Goal: Task Accomplishment & Management: Use online tool/utility

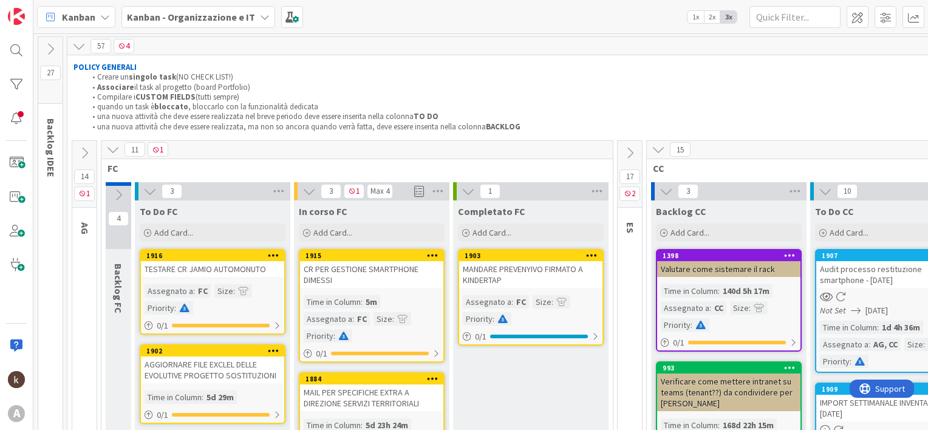
scroll to position [121, 0]
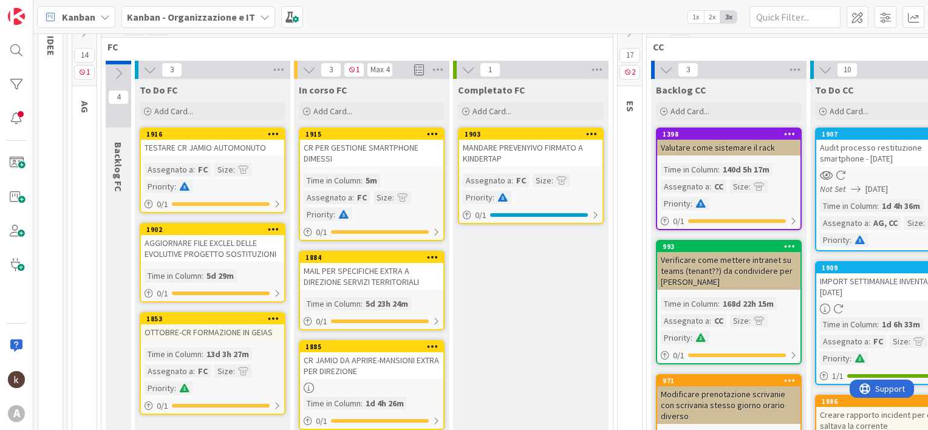
click at [165, 20] on b "Kanban - Organizzazione e IT" at bounding box center [191, 17] width 128 height 12
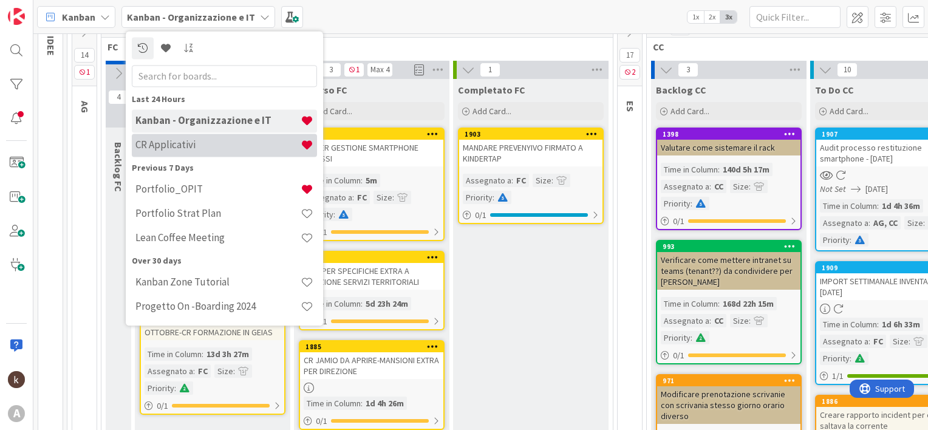
click at [166, 145] on h4 "CR Applicativi" at bounding box center [217, 145] width 165 height 12
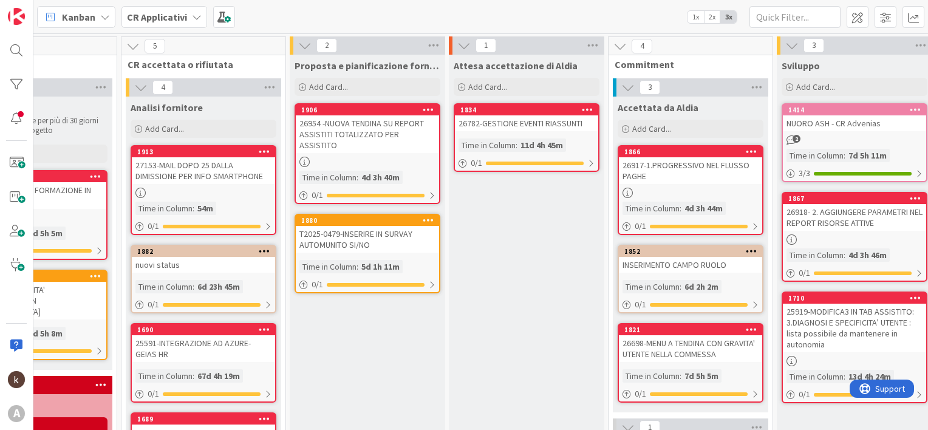
scroll to position [0, 246]
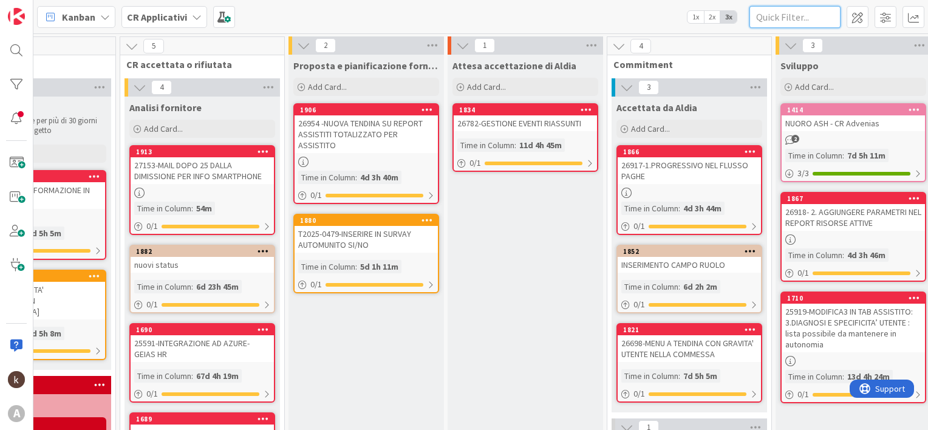
click at [807, 22] on input "text" at bounding box center [794, 17] width 91 height 22
paste input "• 25244"
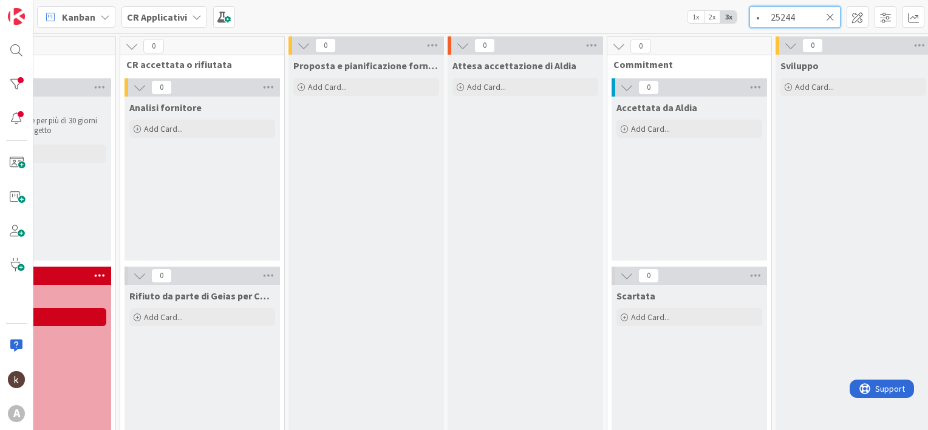
drag, startPoint x: 772, startPoint y: 19, endPoint x: 746, endPoint y: 15, distance: 27.2
click at [748, 15] on div "Kanban CR Applicativi 1x 2x 3x • 25244" at bounding box center [480, 16] width 895 height 33
type input "25244"
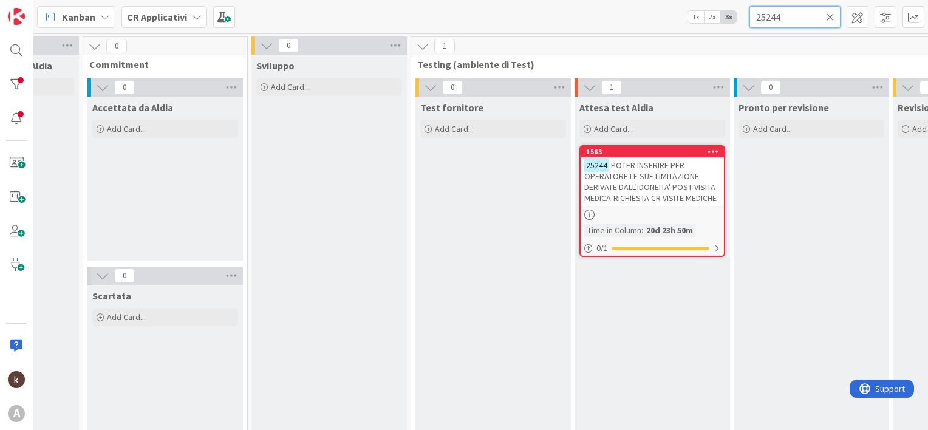
scroll to position [0, 808]
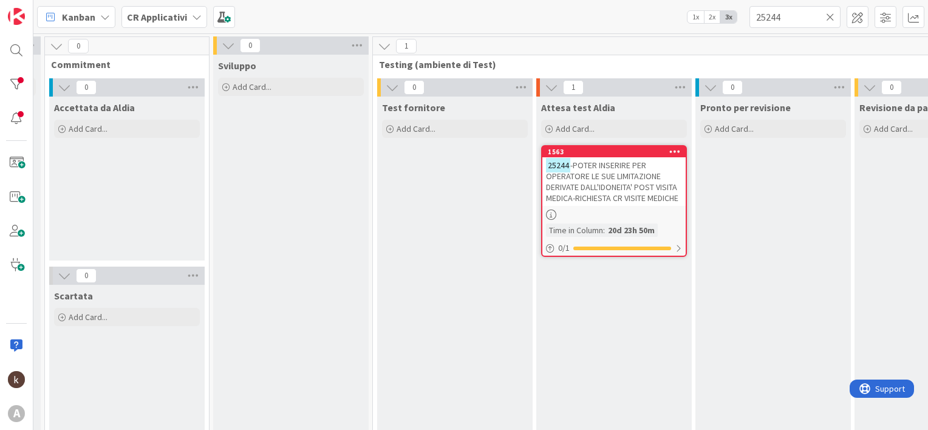
click at [831, 18] on icon at bounding box center [830, 17] width 9 height 11
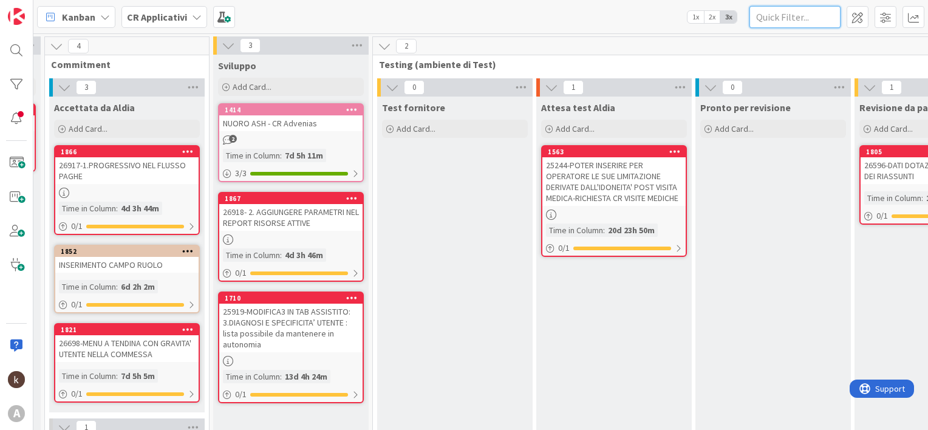
click at [780, 14] on input "text" at bounding box center [794, 17] width 91 height 22
paste input "• 25919,"
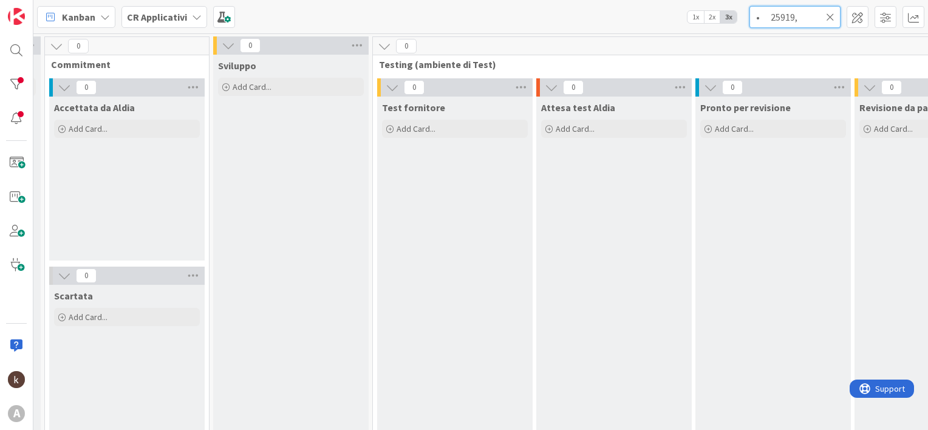
click at [773, 12] on input "• 25919," at bounding box center [794, 17] width 91 height 22
click at [791, 17] on input "25919," at bounding box center [794, 17] width 91 height 22
type input "25919"
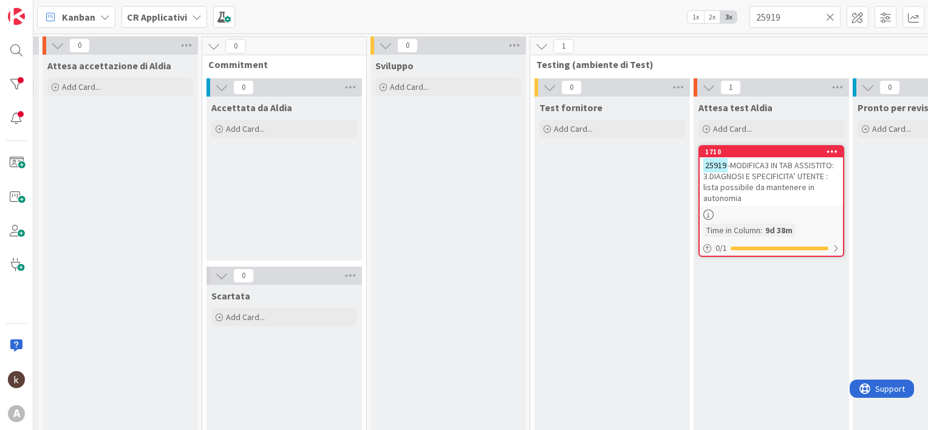
scroll to position [0, 688]
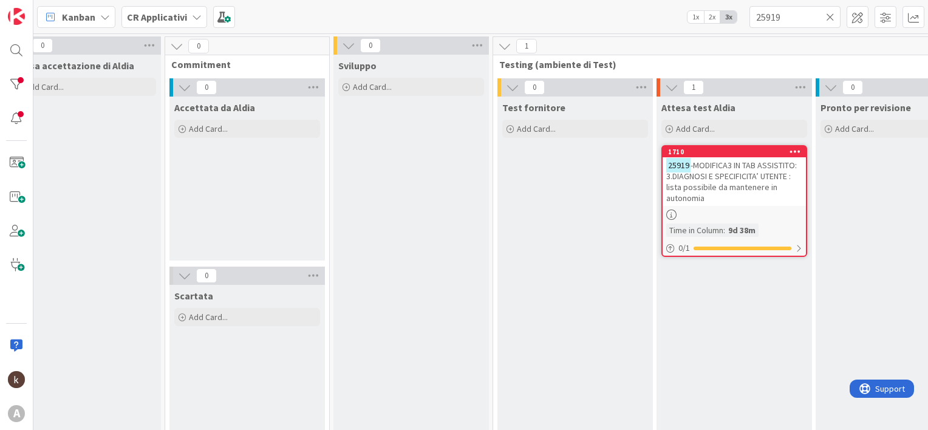
click at [831, 18] on icon at bounding box center [830, 17] width 9 height 11
click at [777, 21] on input "text" at bounding box center [794, 17] width 91 height 22
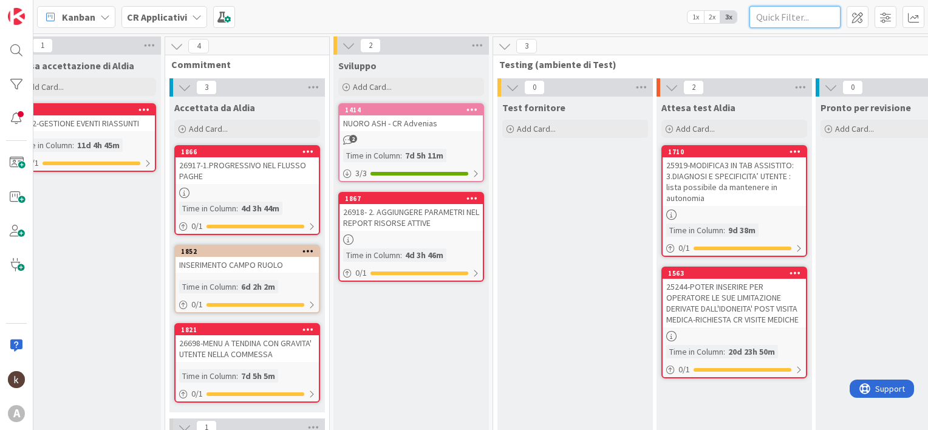
paste input "• 26698"
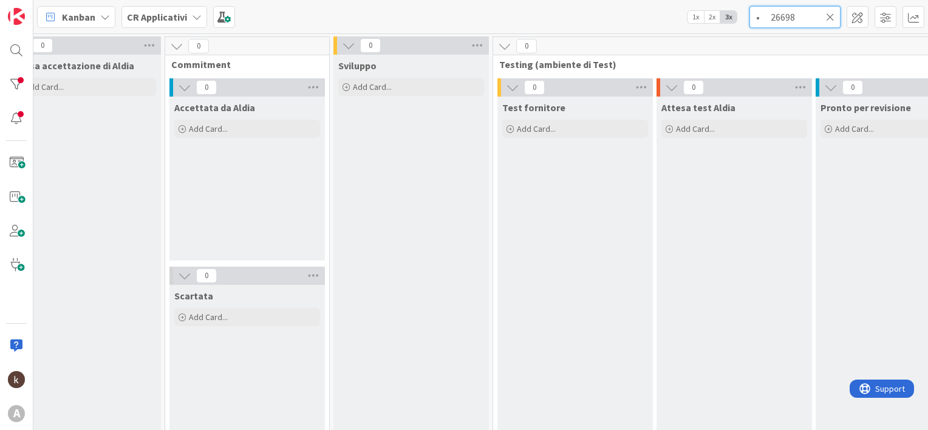
click at [772, 18] on input "• 26698" at bounding box center [794, 17] width 91 height 22
type input "26698"
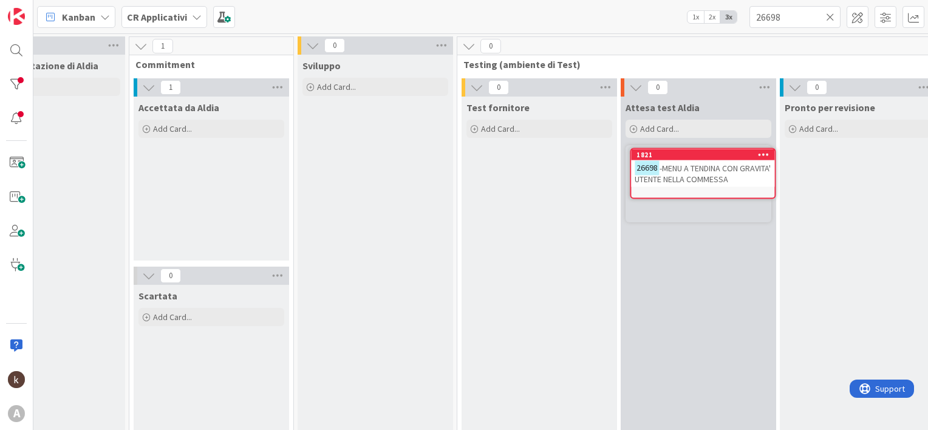
scroll to position [0, 726]
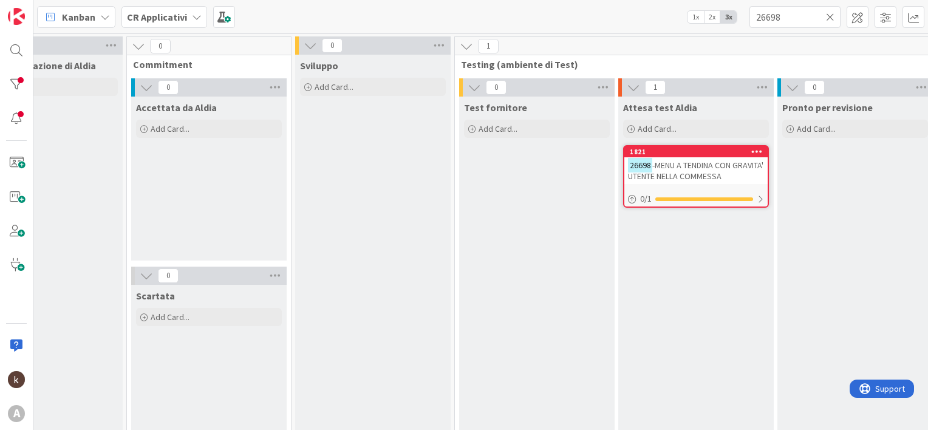
click at [830, 21] on icon at bounding box center [830, 17] width 9 height 11
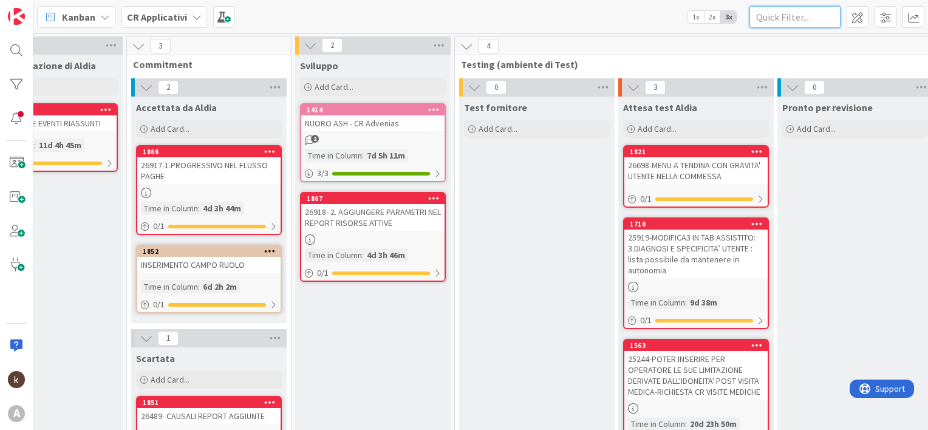
click at [777, 19] on input "text" at bounding box center [794, 17] width 91 height 22
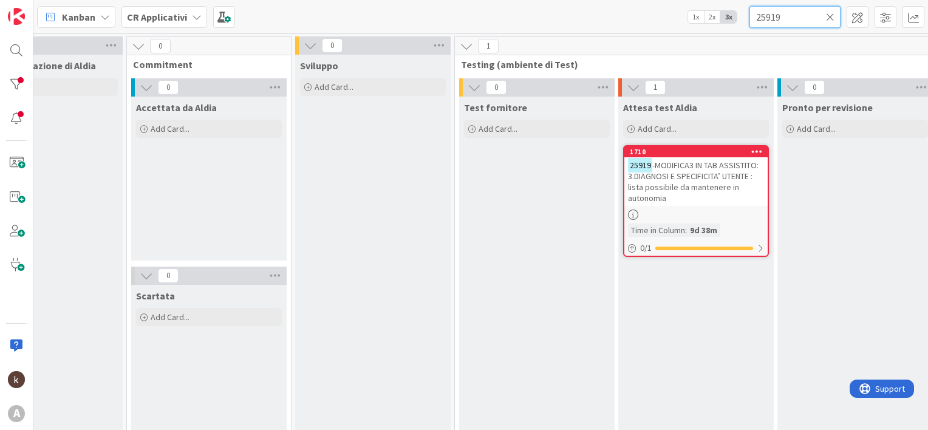
type input "25919"
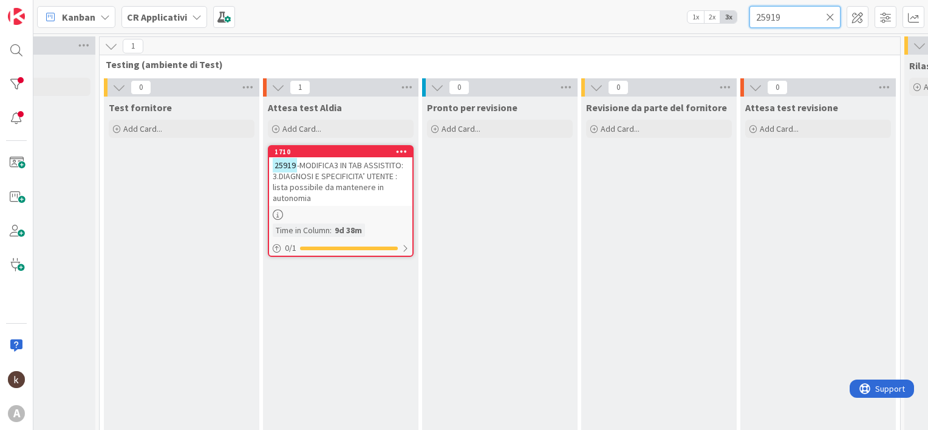
scroll to position [0, 1100]
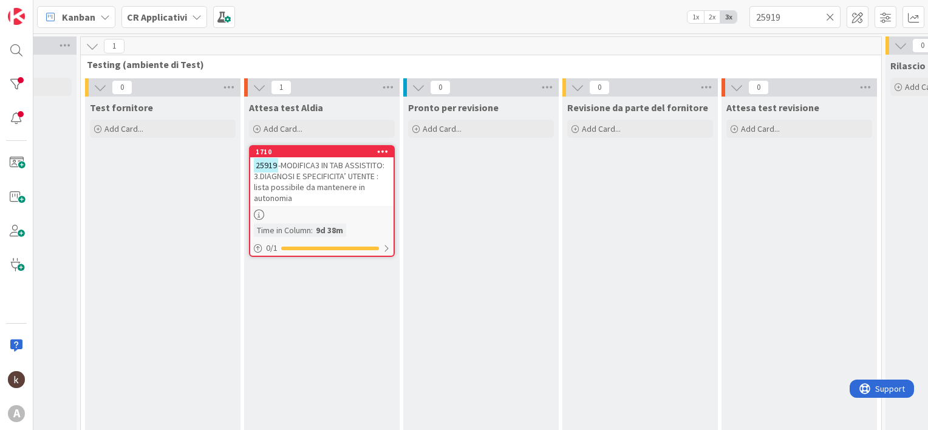
click at [829, 15] on icon at bounding box center [830, 17] width 9 height 11
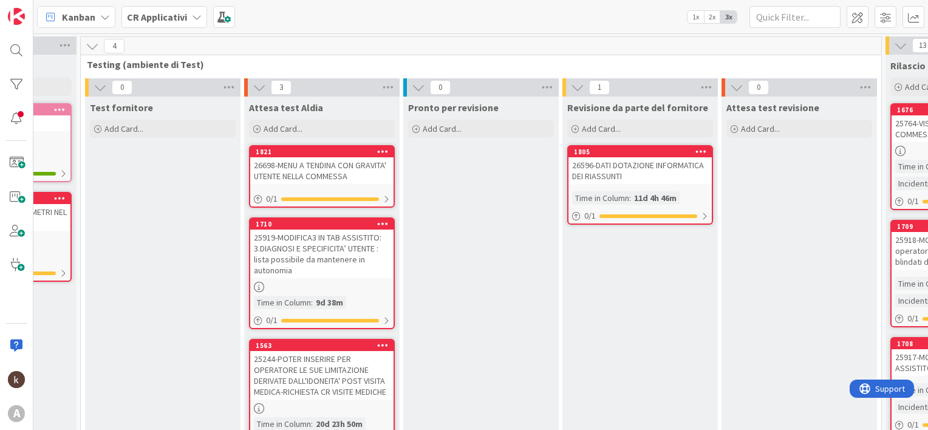
click at [173, 22] on b "CR Applicativi" at bounding box center [157, 17] width 60 height 12
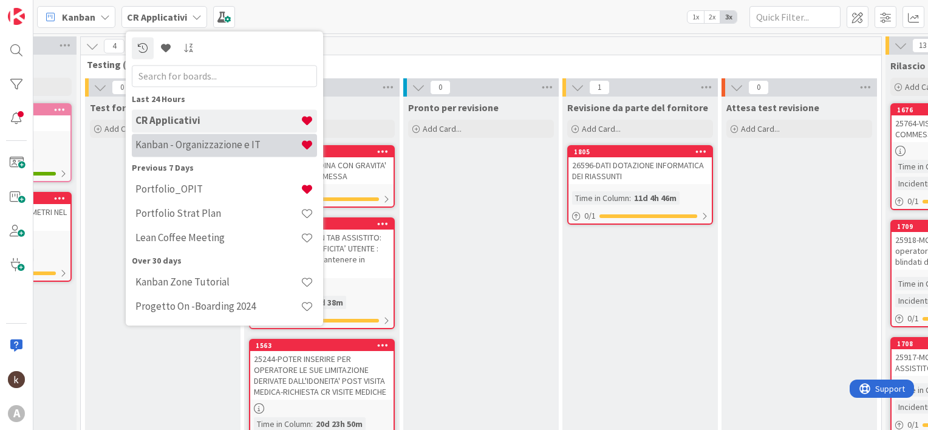
click at [178, 144] on h4 "Kanban - Organizzazione e IT" at bounding box center [217, 145] width 165 height 12
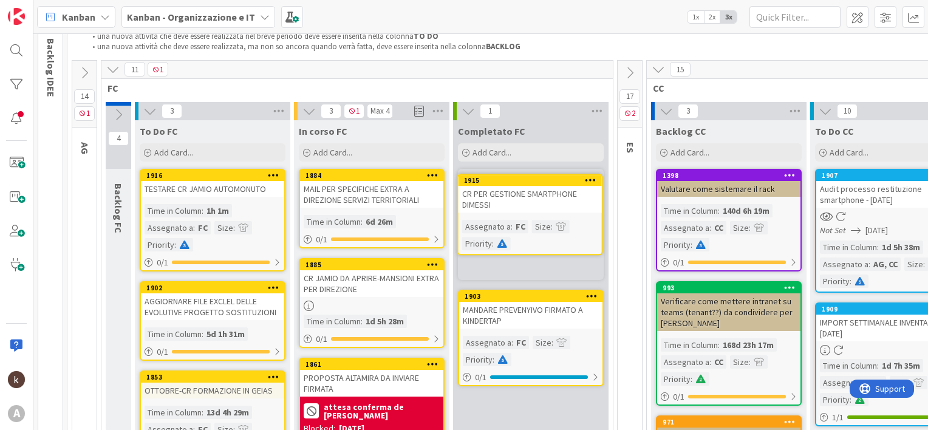
scroll to position [79, 0]
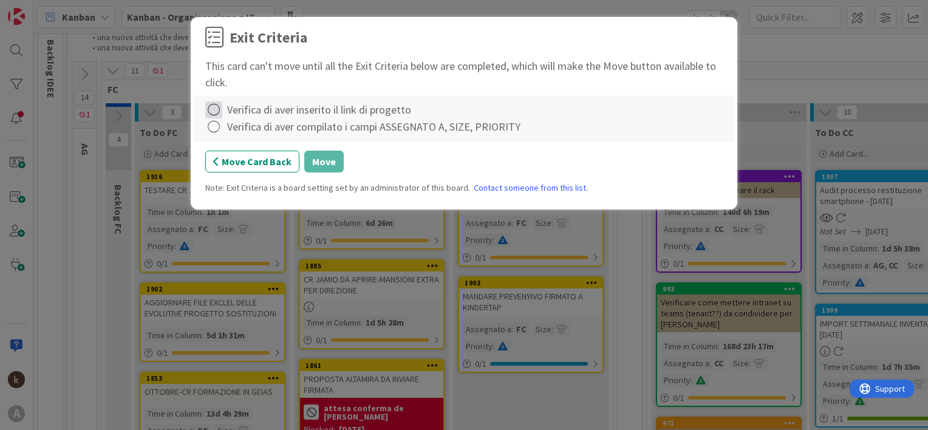
click at [214, 111] on icon at bounding box center [213, 109] width 17 height 17
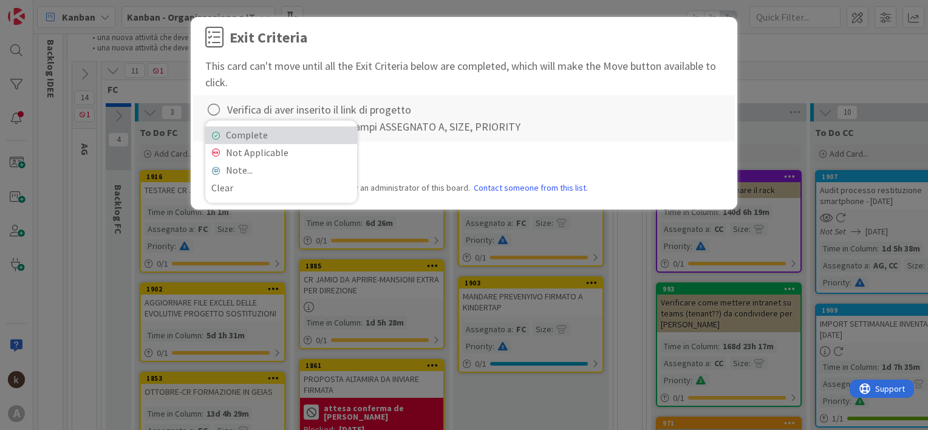
click at [225, 139] on link "Complete" at bounding box center [281, 135] width 152 height 18
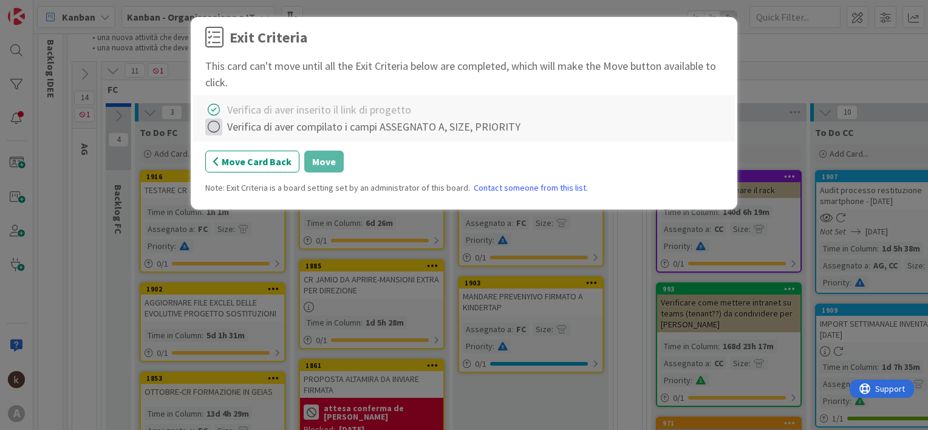
click at [212, 129] on icon at bounding box center [213, 126] width 17 height 17
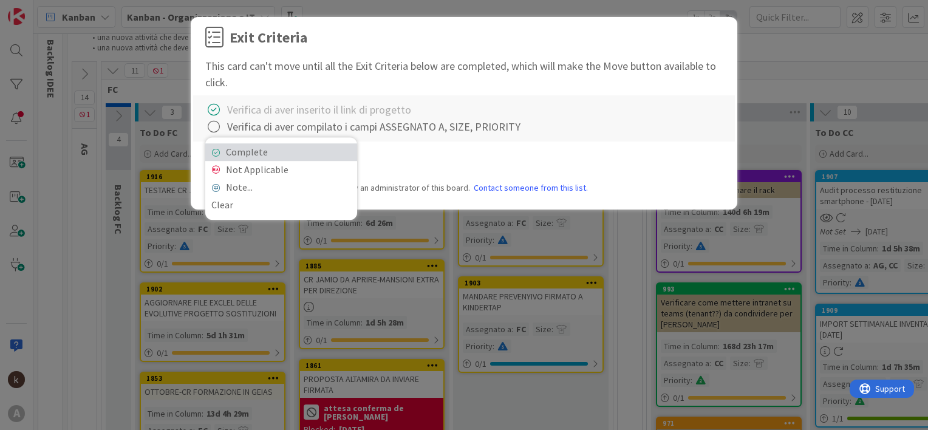
click at [225, 152] on link "Complete" at bounding box center [281, 152] width 152 height 18
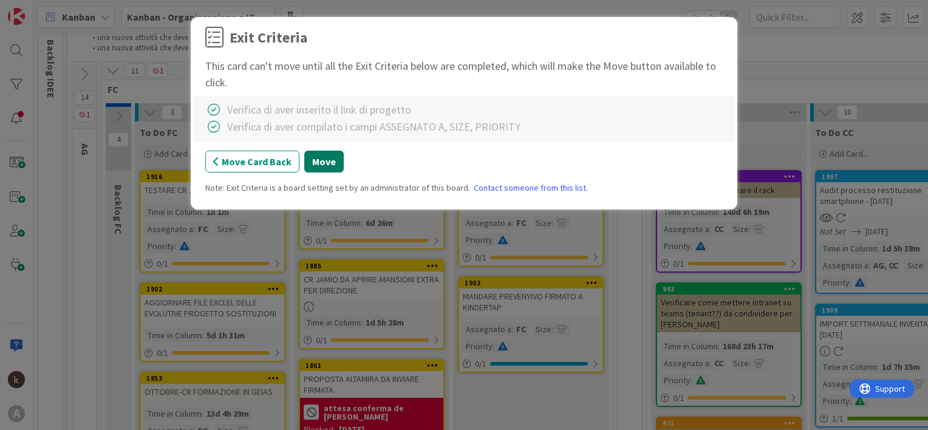
click at [315, 163] on button "Move" at bounding box center [323, 162] width 39 height 22
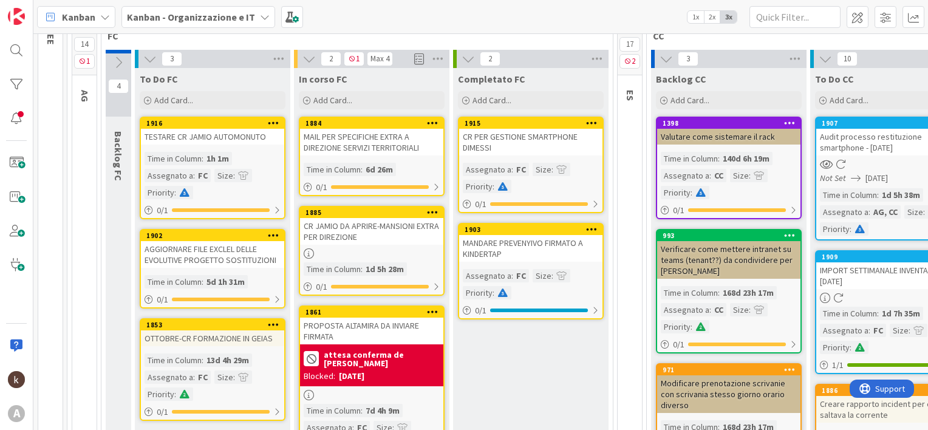
scroll to position [140, 0]
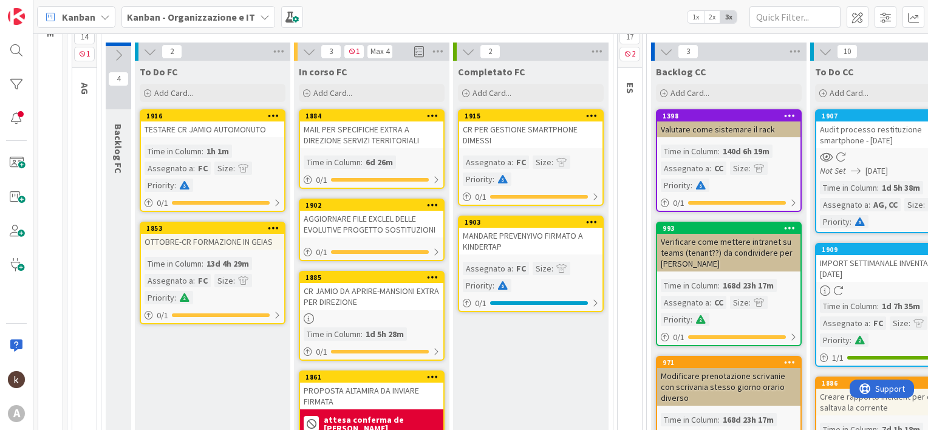
click at [351, 290] on div "CR JAMIO DA APRIRE-MANSIONI EXTRA PER DIREZIONE" at bounding box center [371, 296] width 143 height 27
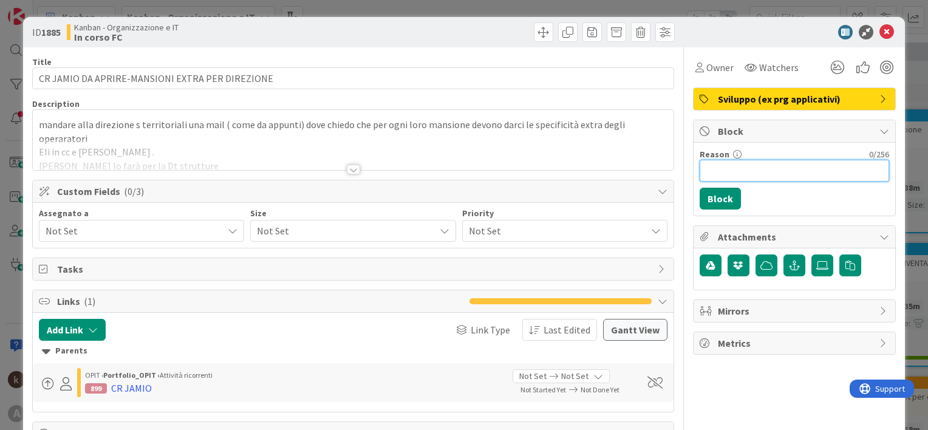
click at [745, 176] on input "Reason" at bounding box center [794, 171] width 189 height 22
type input "atteso elenco [PERSON_NAME]"
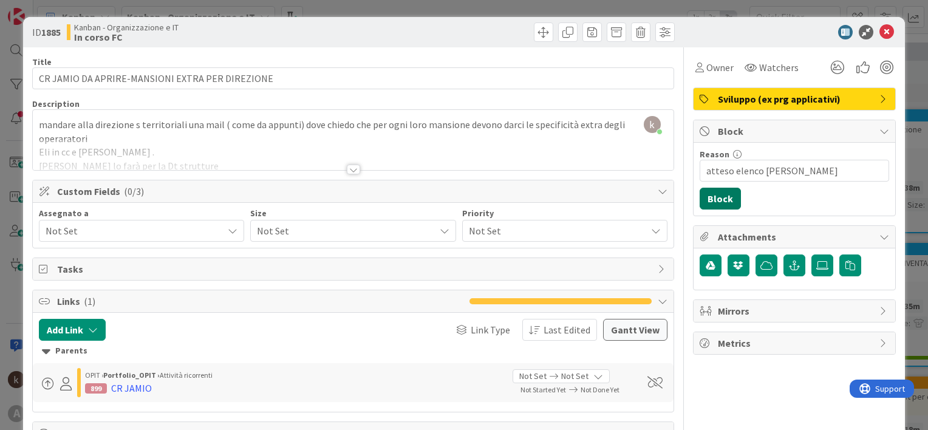
click at [707, 200] on button "Block" at bounding box center [720, 199] width 41 height 22
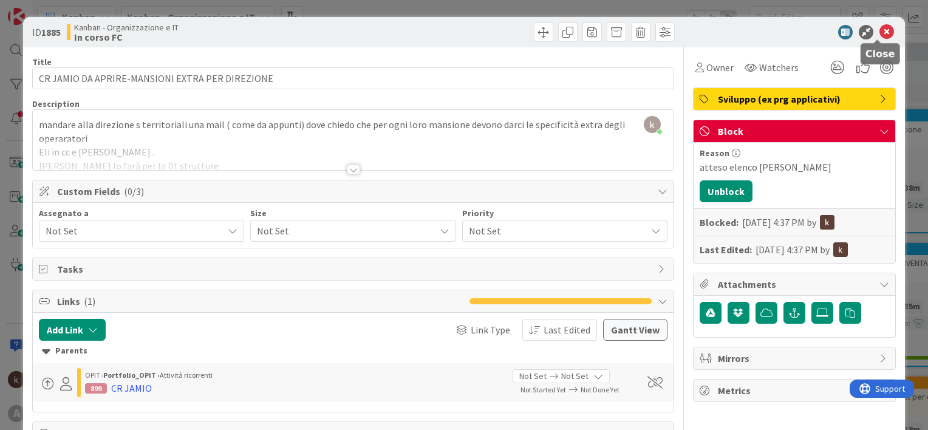
click at [879, 31] on icon at bounding box center [886, 32] width 15 height 15
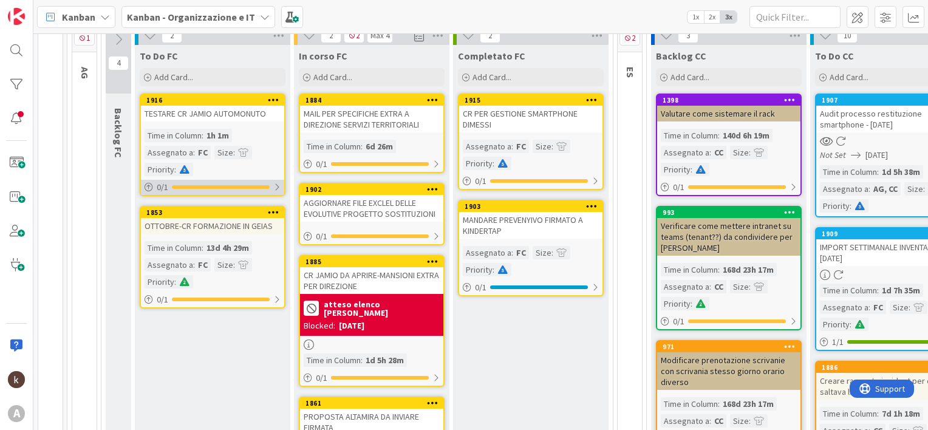
scroll to position [200, 0]
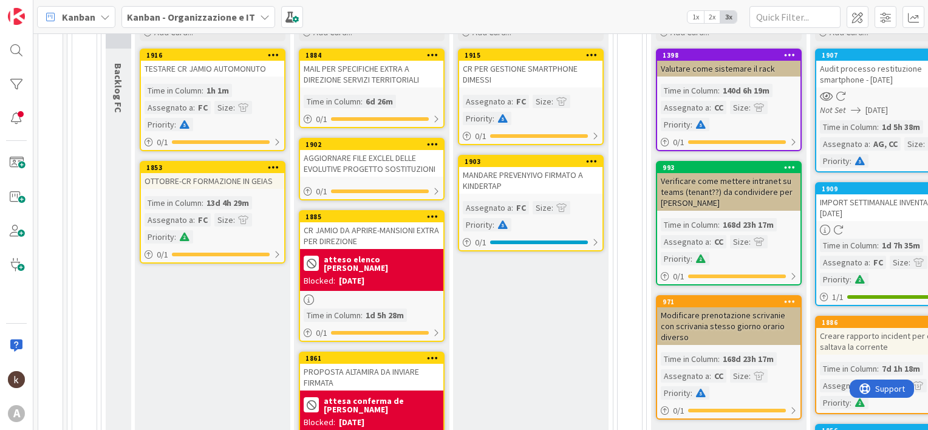
click at [361, 236] on div "CR JAMIO DA APRIRE-MANSIONI EXTRA PER DIREZIONE" at bounding box center [371, 235] width 143 height 27
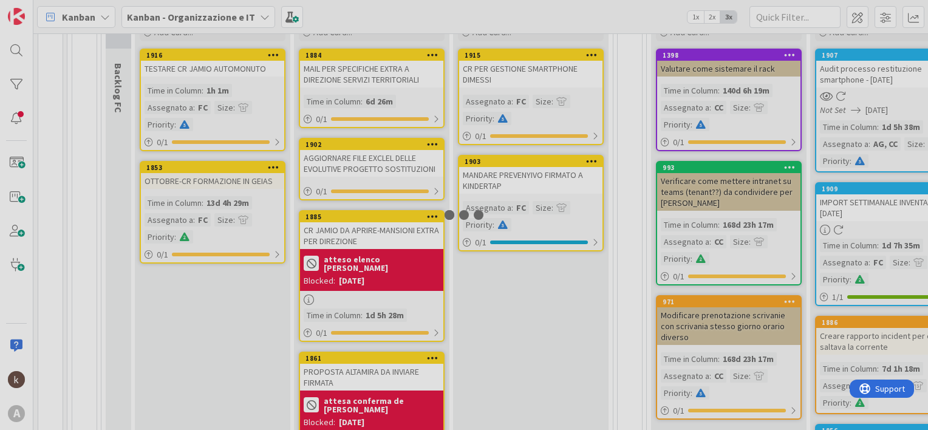
click at [361, 236] on div at bounding box center [464, 215] width 928 height 430
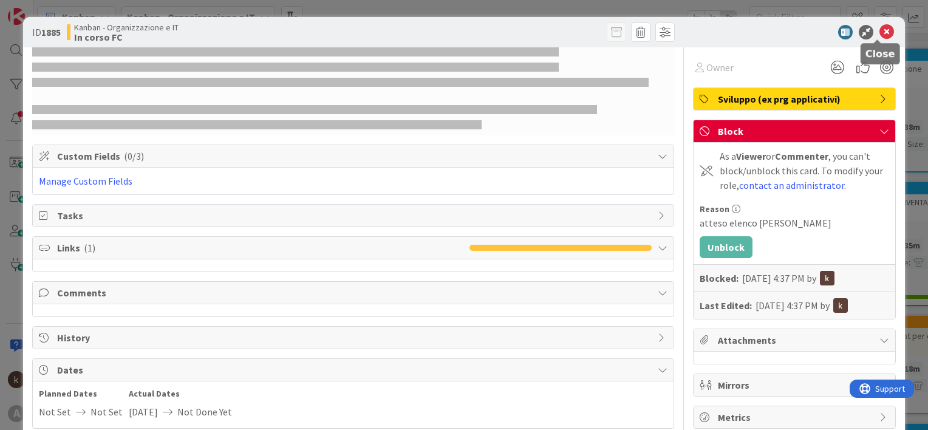
click at [883, 34] on icon at bounding box center [886, 32] width 15 height 15
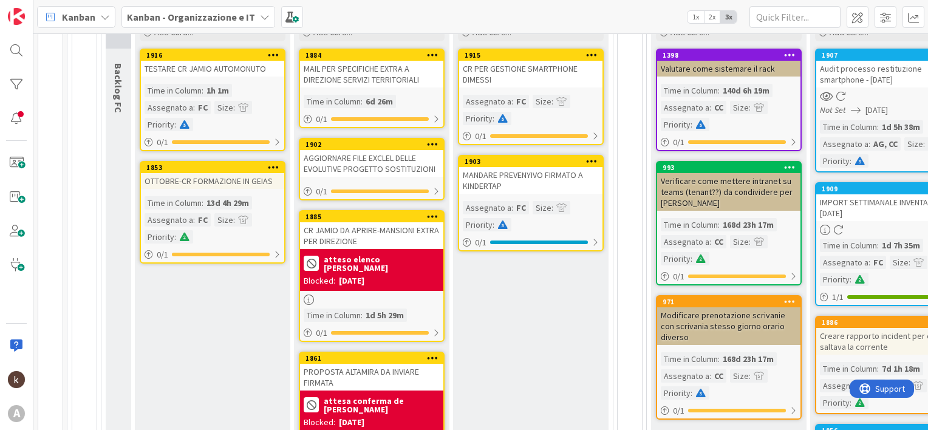
click at [358, 236] on div "CR JAMIO DA APRIRE-MANSIONI EXTRA PER DIREZIONE" at bounding box center [371, 235] width 143 height 27
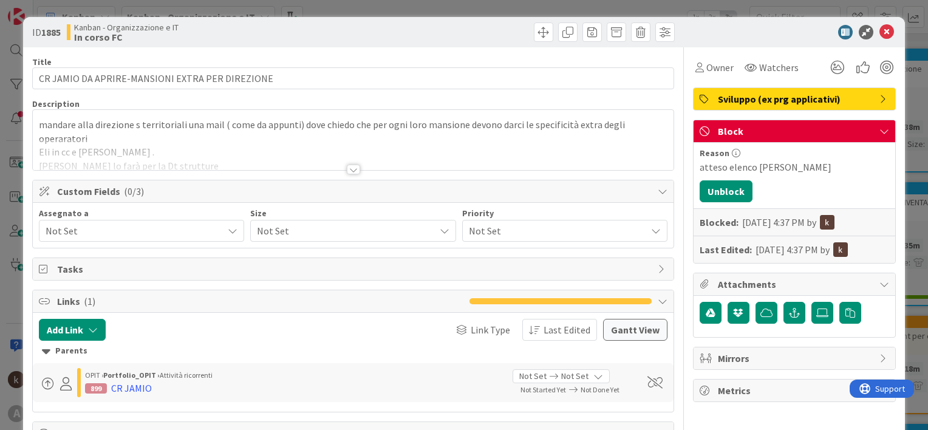
click at [347, 169] on div at bounding box center [353, 170] width 13 height 10
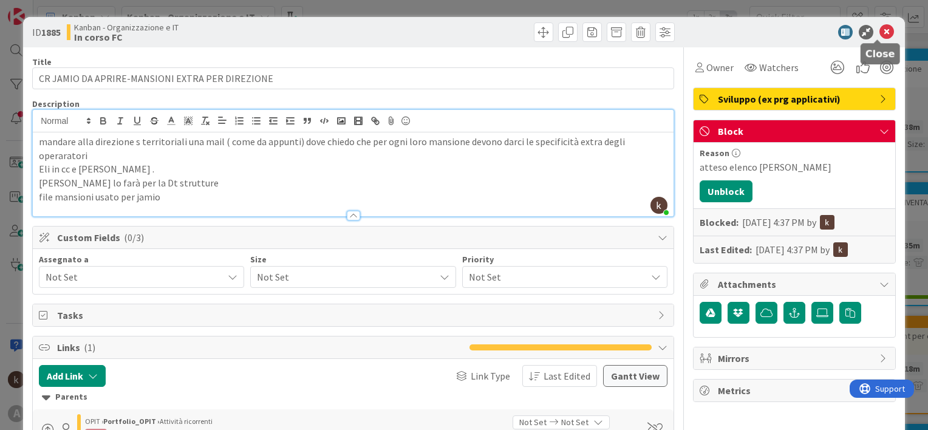
click at [879, 32] on icon at bounding box center [886, 32] width 15 height 15
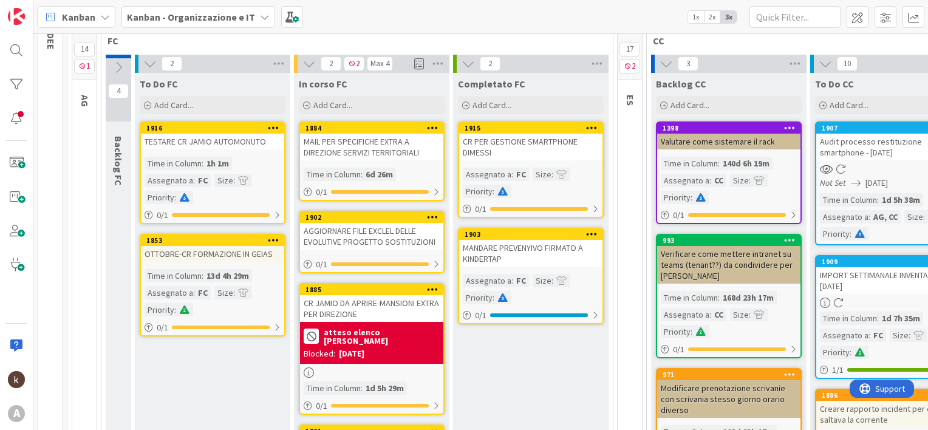
scroll to position [140, 0]
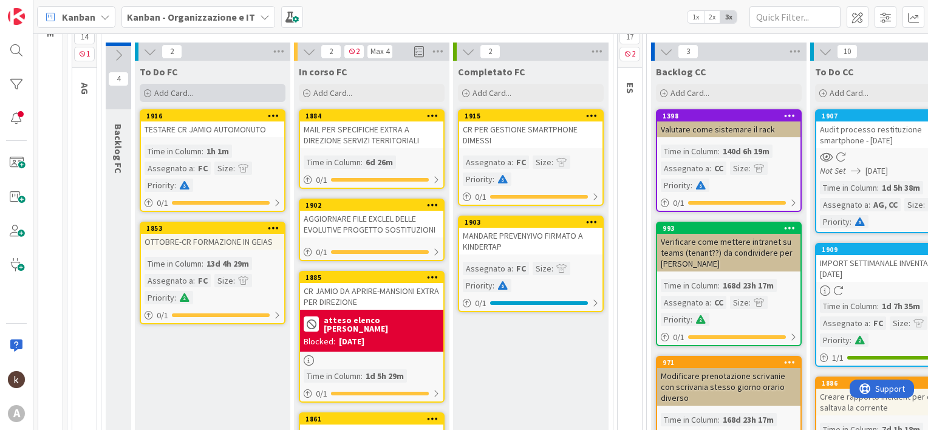
click at [210, 93] on div "Add Card..." at bounding box center [213, 93] width 146 height 18
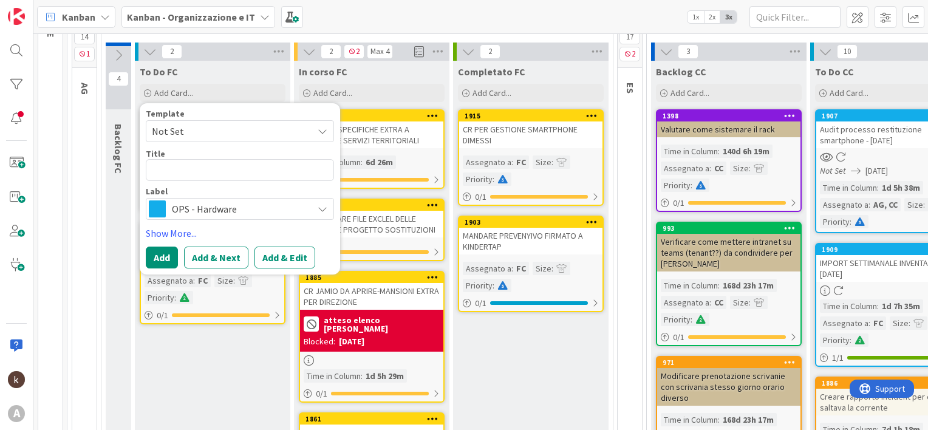
click at [230, 210] on span "OPS - Hardware" at bounding box center [239, 208] width 135 height 17
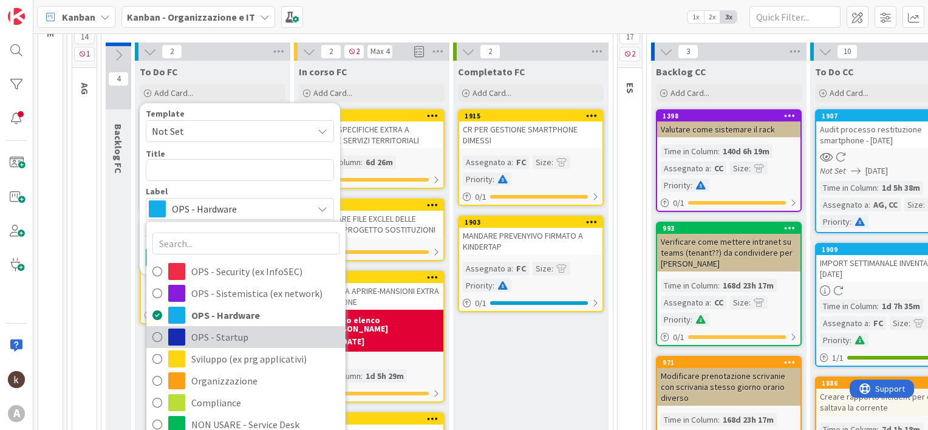
scroll to position [2, 0]
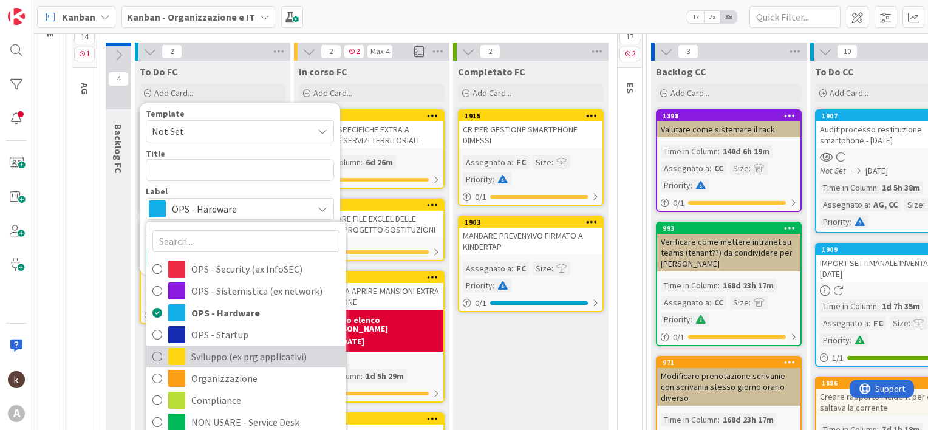
click at [242, 358] on span "Sviluppo (ex prg applicativi)" at bounding box center [265, 356] width 148 height 18
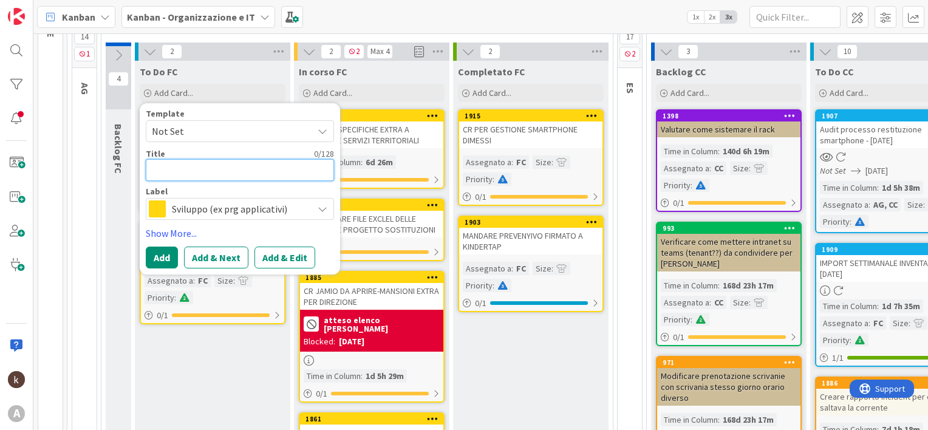
click at [210, 171] on textarea at bounding box center [240, 170] width 188 height 22
type textarea "x"
type textarea "A"
type textarea "x"
type textarea "AT"
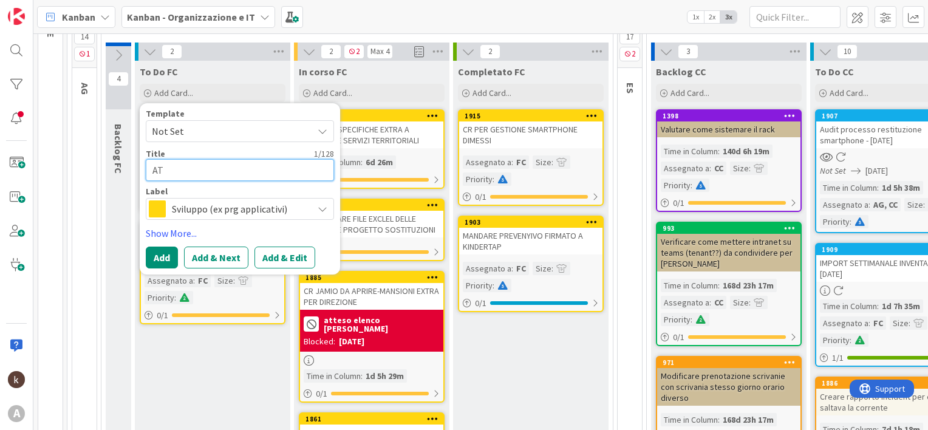
type textarea "x"
type textarea "ATT"
type textarea "x"
type textarea "ATTI"
type textarea "x"
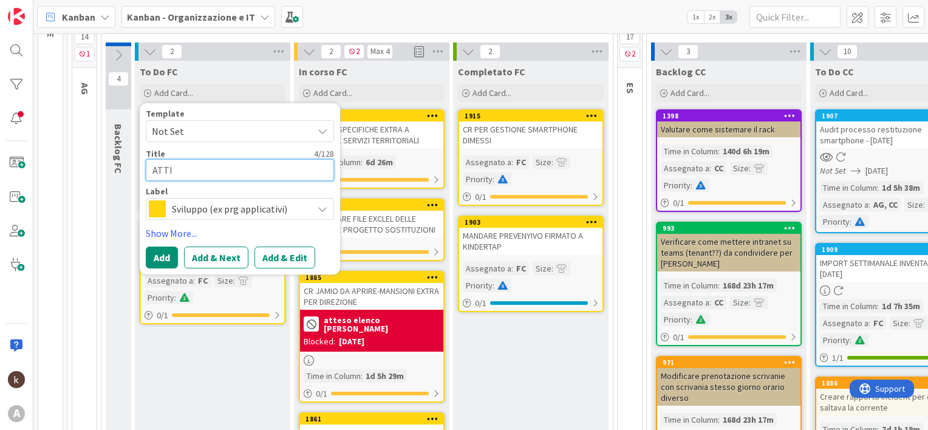
type textarea "ATTIV"
type textarea "x"
type textarea "ATTIVI"
type textarea "x"
type textarea "ATTIVIT"
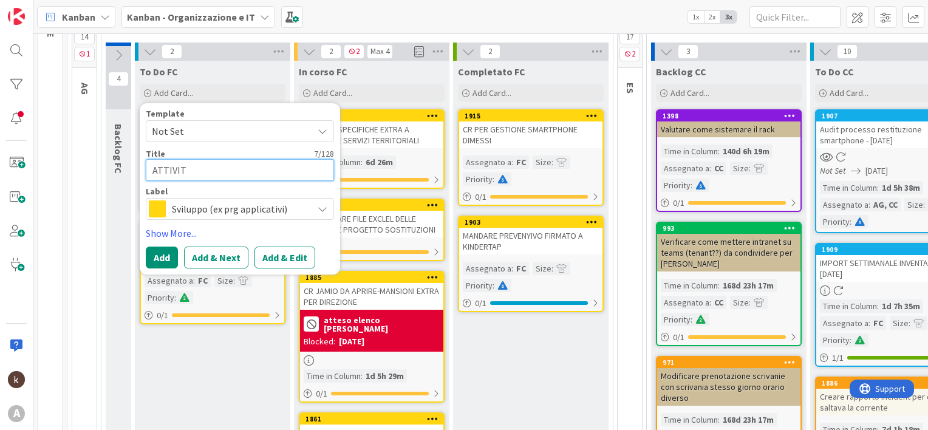
type textarea "x"
type textarea "ATTIVITA"
type textarea "x"
type textarea "ATTIVITA'"
type textarea "x"
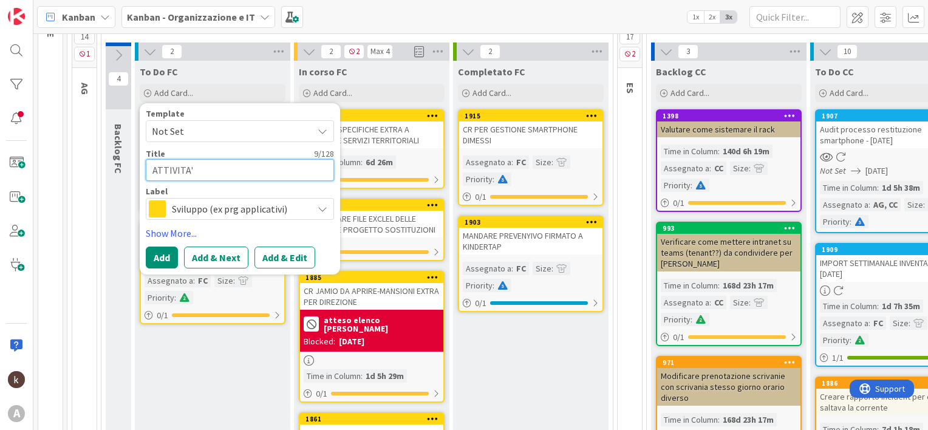
type textarea "ATTIVITA'"
type textarea "x"
type textarea "ATTIVITA' D"
type textarea "x"
type textarea "ATTIVITA' DI"
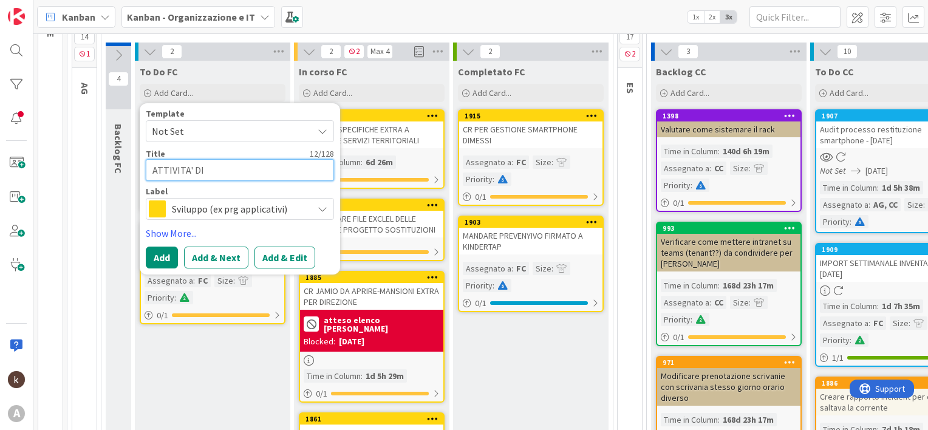
type textarea "x"
type textarea "ATTIVITA' DI"
type textarea "x"
type textarea "ATTIVITA' DI T"
type textarea "x"
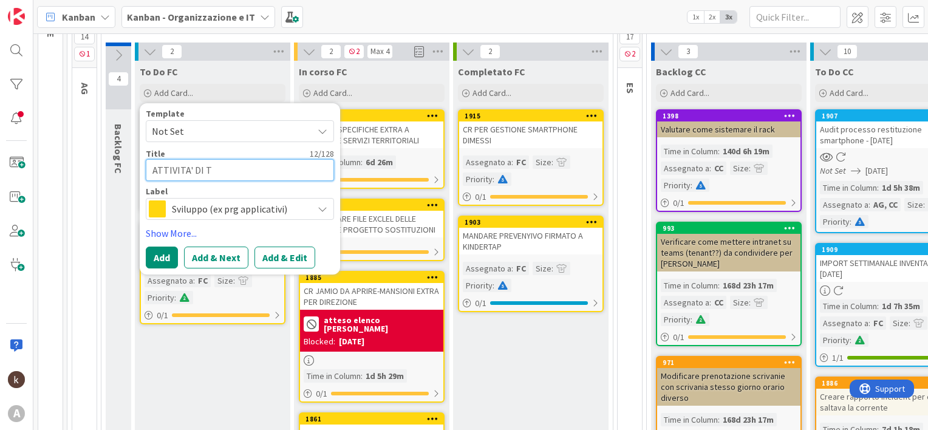
type textarea "ATTIVITA' DI TE"
type textarea "x"
type textarea "ATTIVITA' DI TES"
type textarea "x"
type textarea "ATTIVITA' DI TEST"
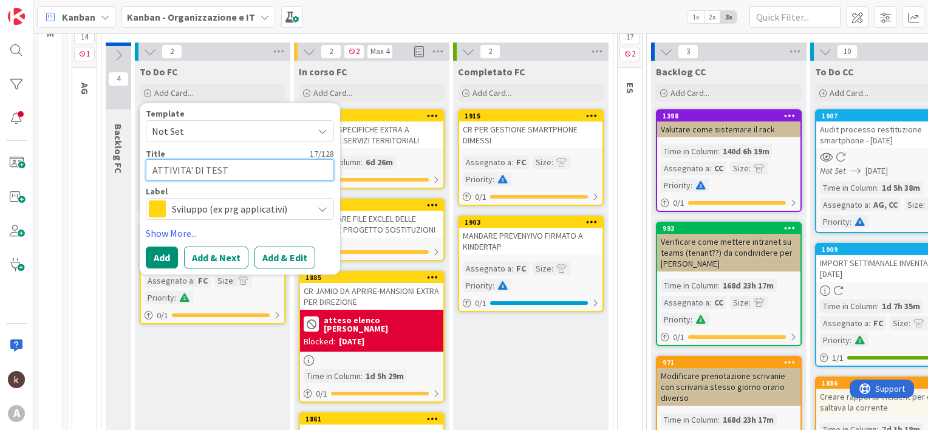
type textarea "x"
type textarea "ATTIVITA' DI TEST"
type textarea "x"
type textarea "ATTIVITA' DI TEST C"
type textarea "x"
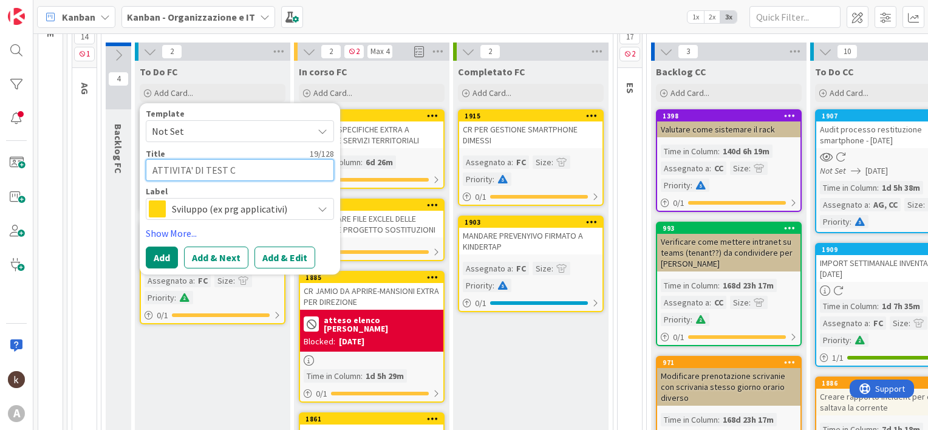
type textarea "ATTIVITA' DI TEST"
type textarea "x"
type textarea "ATTIVITA' DI TEST G"
type textarea "x"
type textarea "ATTIVITA' DI TEST GE"
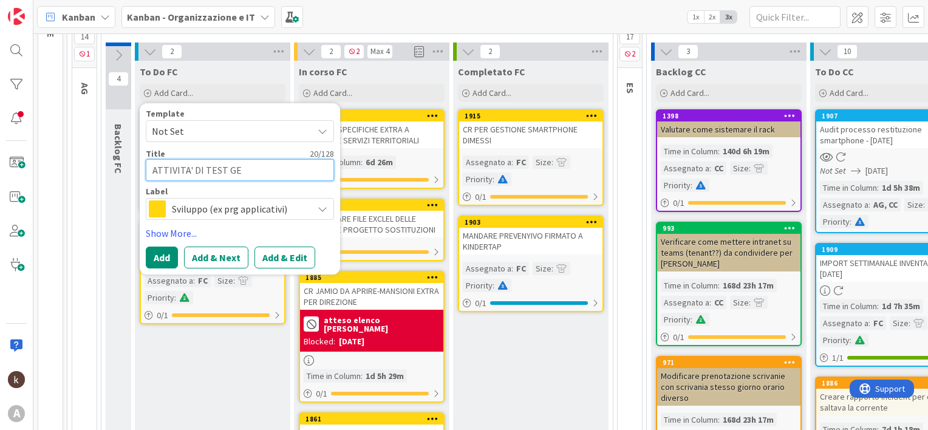
type textarea "x"
type textarea "ATTIVITA' DI TEST GEI"
type textarea "x"
type textarea "ATTIVITA' DI TEST GEIA"
type textarea "x"
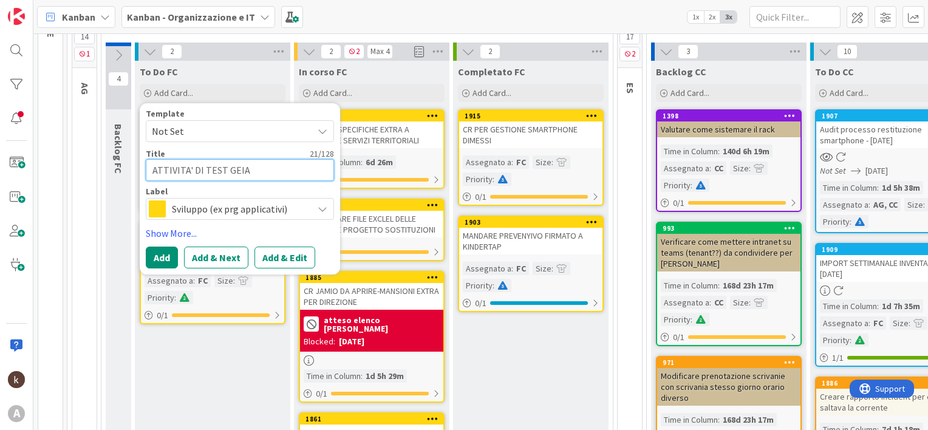
type textarea "ATTIVITA' DI TEST GEIAS"
type textarea "x"
type textarea "ATTIVITA' DI TEST GEIAS"
type textarea "x"
type textarea "ATTIVITA' DI TEST GEIAS C"
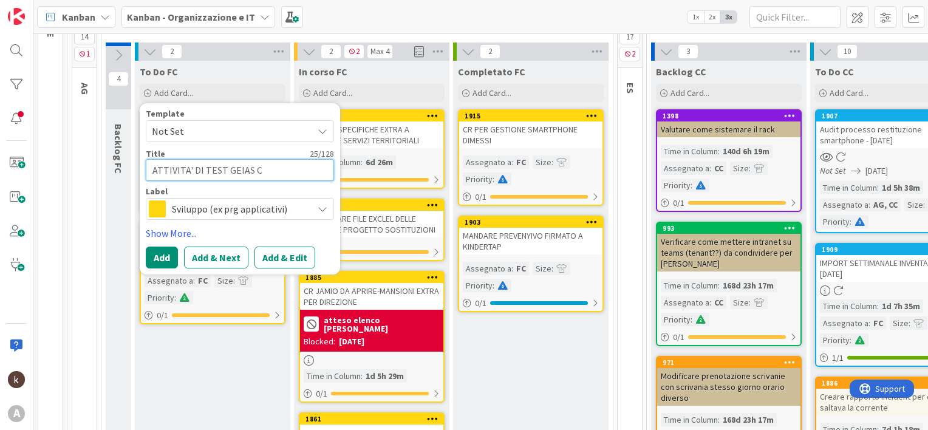
type textarea "x"
type textarea "ATTIVITA' DI TEST GEIAS CO"
type textarea "x"
type textarea "ATTIVITA' DI TEST GEIAS CON"
type textarea "x"
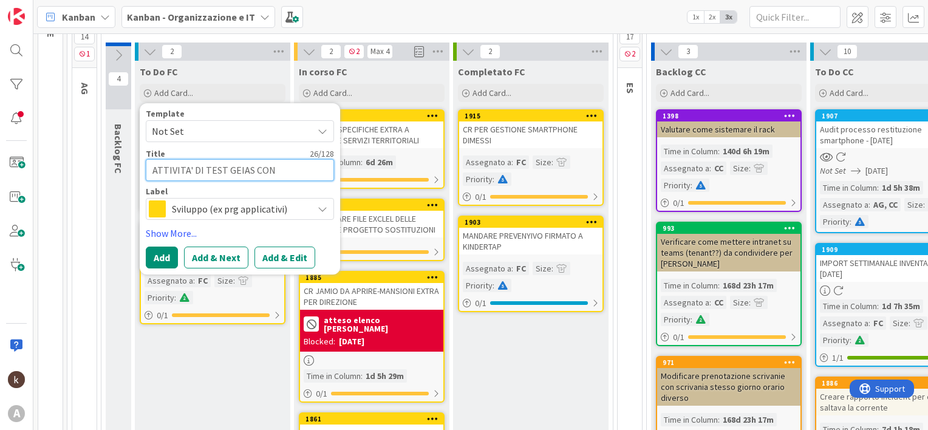
type textarea "ATTIVITA' DI TEST GEIAS CON"
type textarea "x"
type textarea "ATTIVITA' DI TEST GEIAS CON G"
type textarea "x"
type textarea "ATTIVITA' DI TEST GEIAS CON GI"
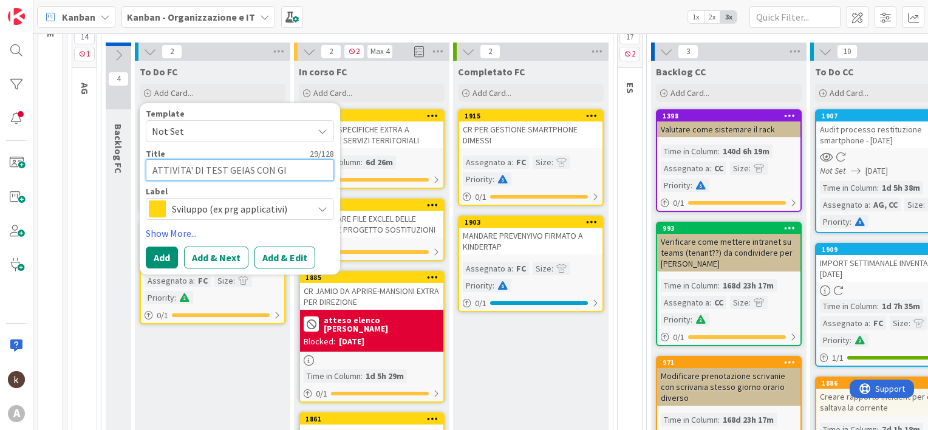
type textarea "x"
type textarea "ATTIVITA' DI TEST GEIAS CON GIO"
type textarea "x"
type textarea "ATTIVITA' DI TEST GEIAS CON GIOV"
type textarea "x"
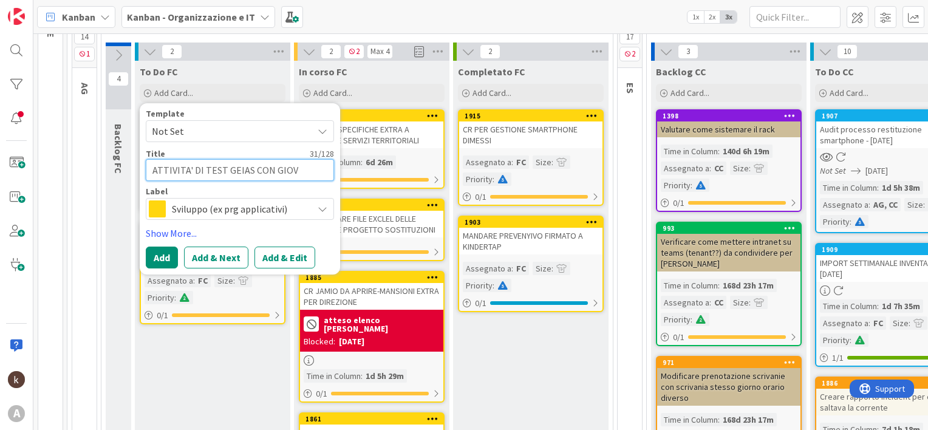
type textarea "ATTIVITA' DI TEST GEIAS CON GIOVA"
type textarea "x"
type textarea "ATTIVITA' DI TEST GEIAS CON [PERSON_NAME]"
type textarea "x"
type textarea "ATTIVITA' DI TEST GEIAS CON [PERSON_NAME]"
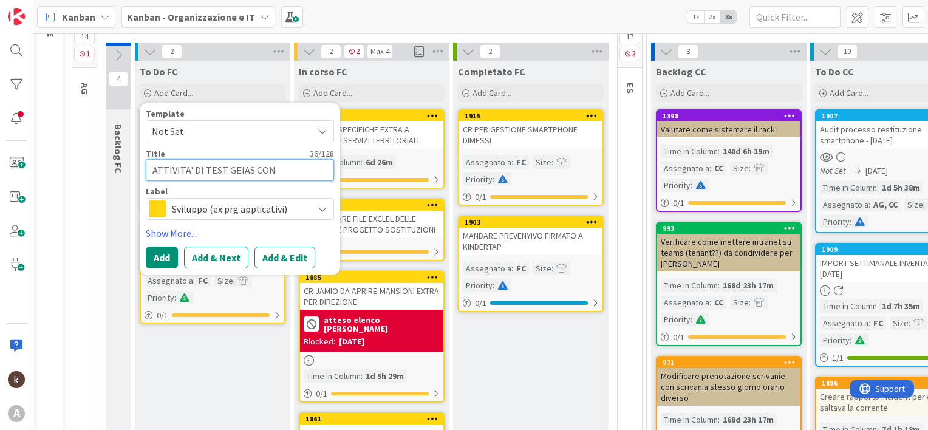
type textarea "x"
type textarea "ATTIVITA' DI TEST GEIAS CON [PERSON_NAME]"
type textarea "x"
type textarea "ATTIVITA' DI TEST GEIAS CON [PERSON_NAME]"
type textarea "x"
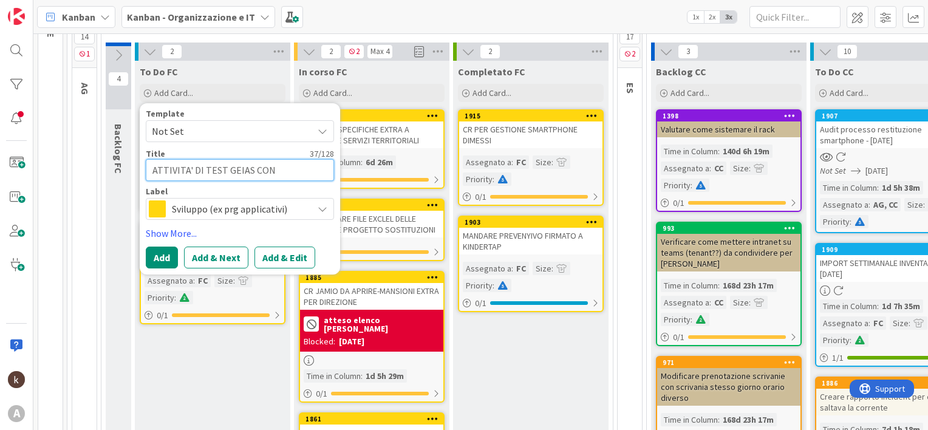
type textarea "ATTIVITA' DI TEST GEIAS CON [PERSON_NAME]"
type textarea "x"
type textarea "ATTIVITA' DI TEST GEIAS CON [PERSON_NAME] PER"
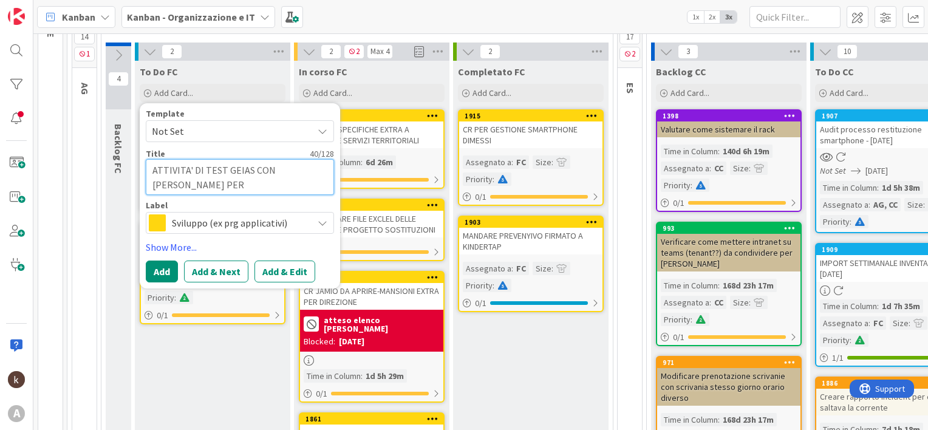
type textarea "x"
type textarea "ATTIVITA' DI TEST GEIAS CON [PERSON_NAME] PER"
type textarea "x"
type textarea "ATTIVITA' DI TEST GEIAS CON [PERSON_NAME] PER I"
type textarea "x"
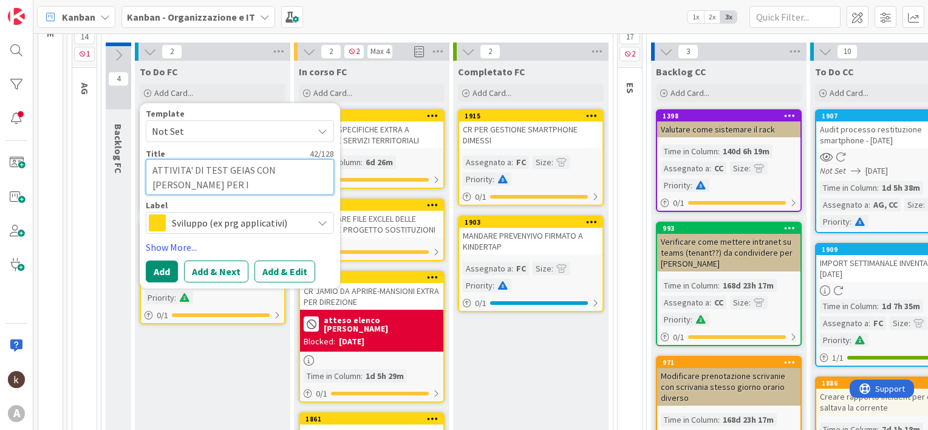
type textarea "ATTIVITA' DI TEST GEIAS CON [PERSON_NAME] PER IN"
type textarea "x"
type textarea "ATTIVITA' DI TEST GEIAS CON [PERSON_NAME] PER INN"
type textarea "x"
type textarea "ATTIVITA' DI TEST GEIAS CON [PERSON_NAME] PER INNO"
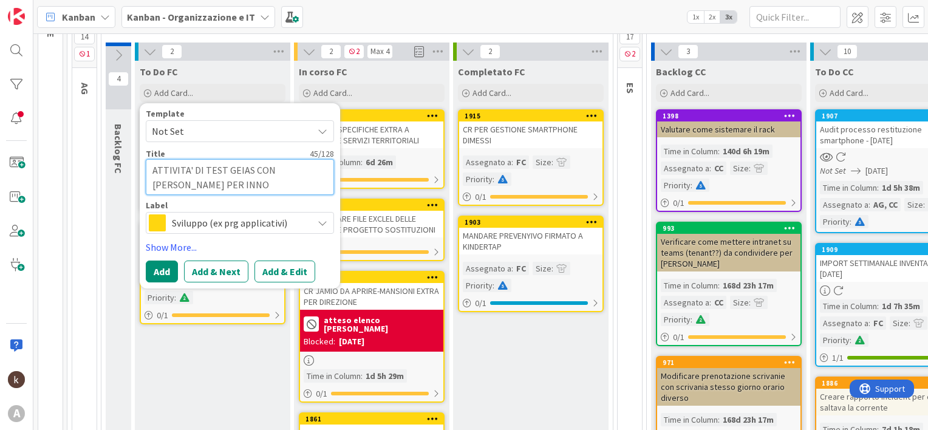
type textarea "x"
type textarea "ATTIVITA' DI TEST GEIAS CON [PERSON_NAME]"
type textarea "x"
type textarea "ATTIVITA' DI TEST GEIAS CON [PERSON_NAME] PER INNOVA"
type textarea "x"
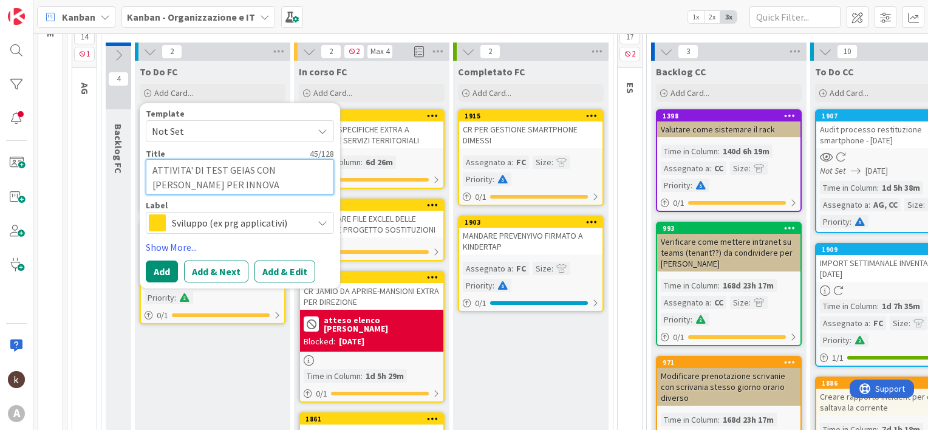
type textarea "ATTIVITA' DI TEST GEIAS CON [PERSON_NAME] PER [MEDICAL_DATA]"
type textarea "x"
type textarea "ATTIVITA' DI TEST GEIAS CON [PERSON_NAME] PER INNOVARS"
type textarea "x"
type textarea "ATTIVITA' DI TEST GEIAS CON [PERSON_NAME] PER INNOVARSI"
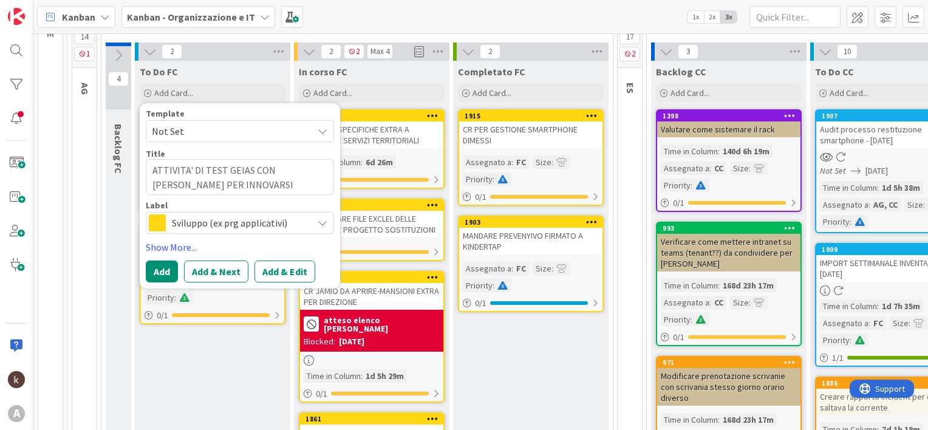
click at [237, 226] on span "Sviluppo (ex prg applicativi)" at bounding box center [239, 222] width 135 height 17
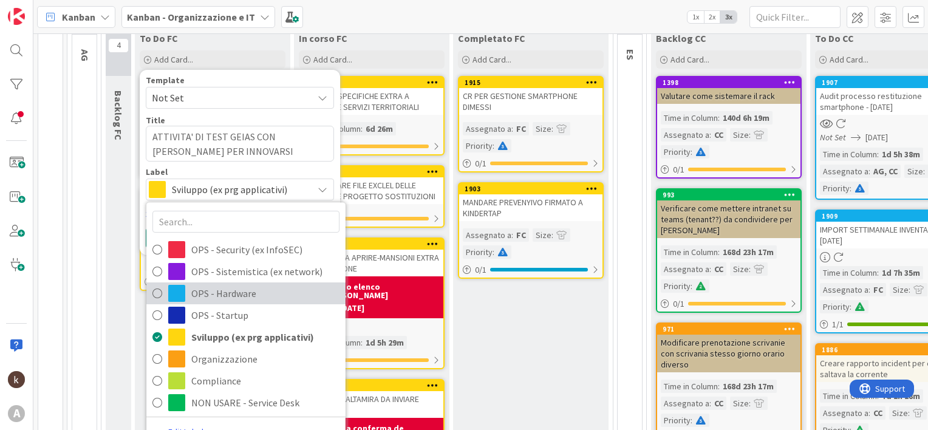
scroll to position [200, 0]
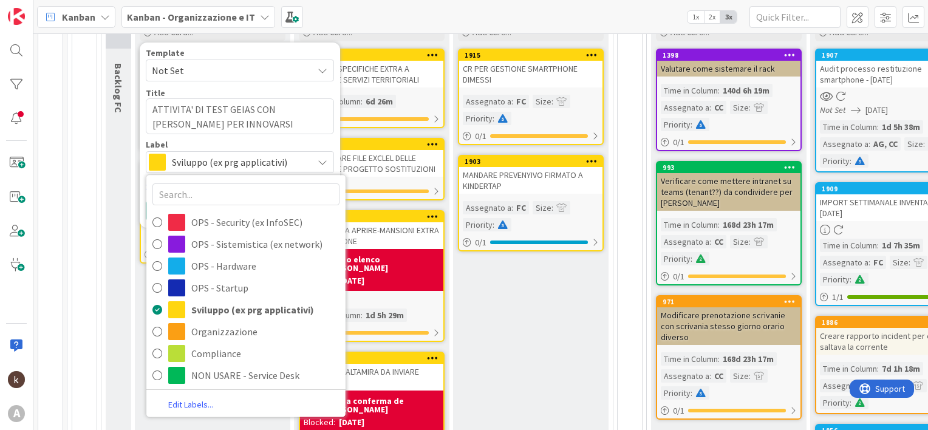
click at [246, 137] on div "Template Not Set Title 50 / 128 ATTIVITA' DI TEST GEIAS CON [PERSON_NAME] PER I…" at bounding box center [240, 111] width 188 height 125
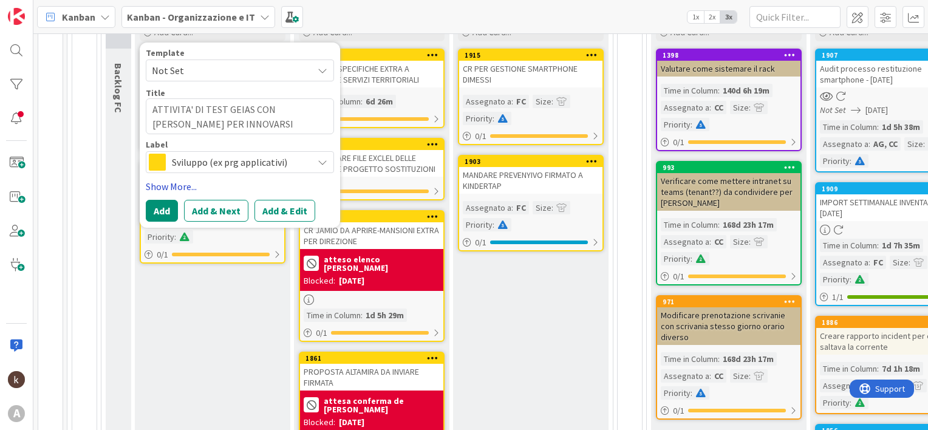
click at [169, 184] on link "Show More..." at bounding box center [240, 186] width 188 height 15
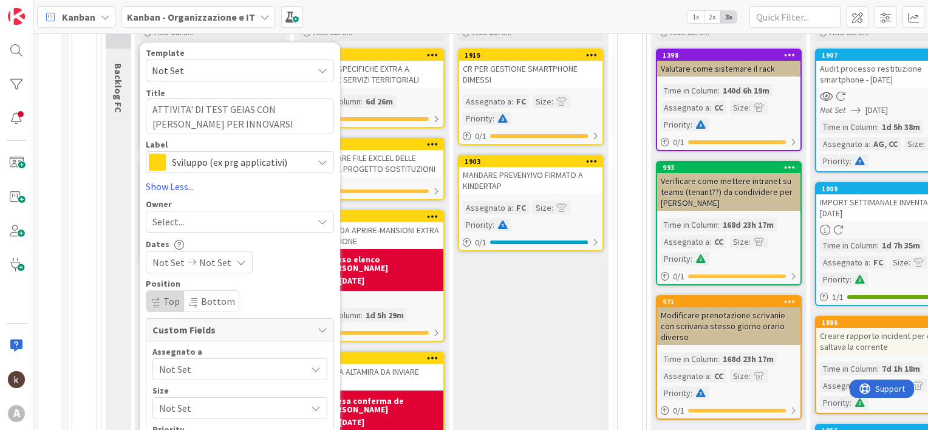
click at [177, 370] on span "Not Set" at bounding box center [232, 369] width 147 height 15
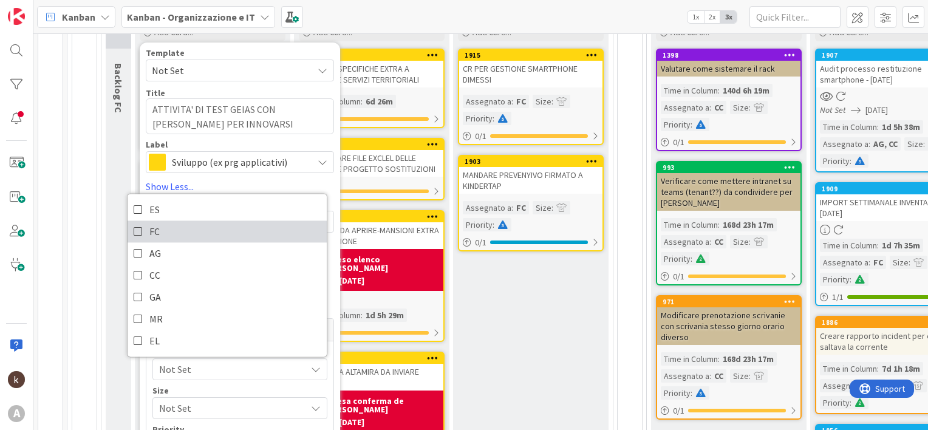
click at [155, 232] on span "FC" at bounding box center [154, 232] width 10 height 18
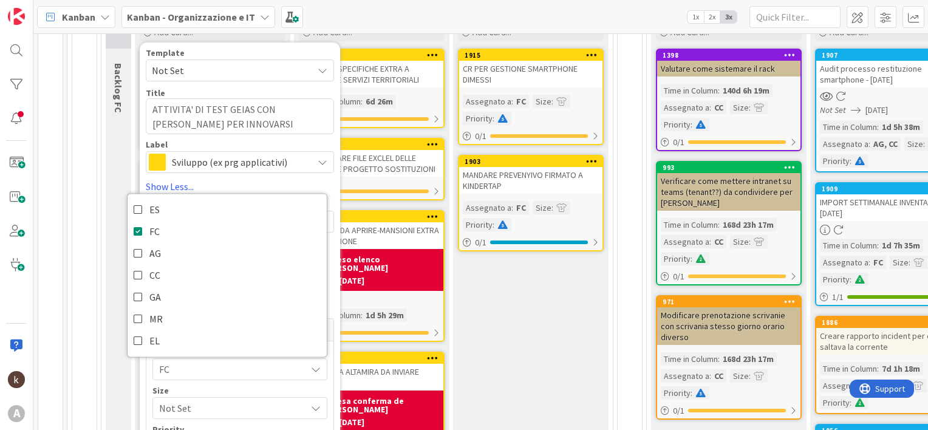
click at [189, 404] on span "Not Set" at bounding box center [229, 408] width 141 height 17
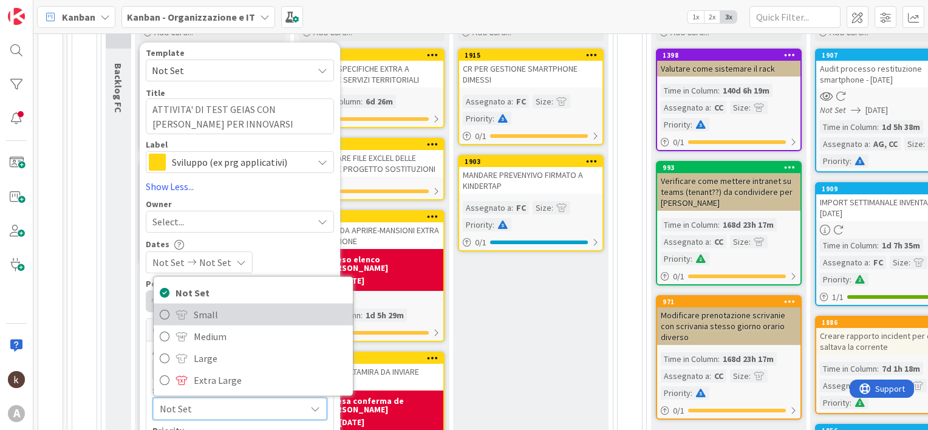
click at [194, 309] on span "Small" at bounding box center [270, 314] width 153 height 18
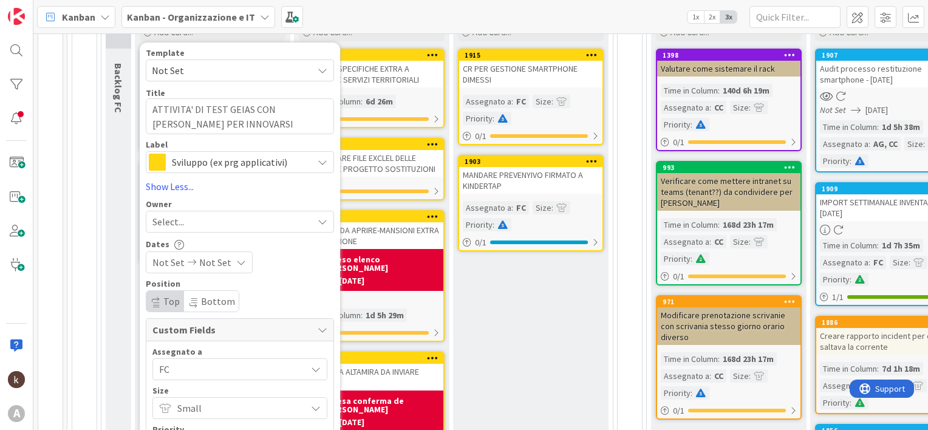
scroll to position [261, 0]
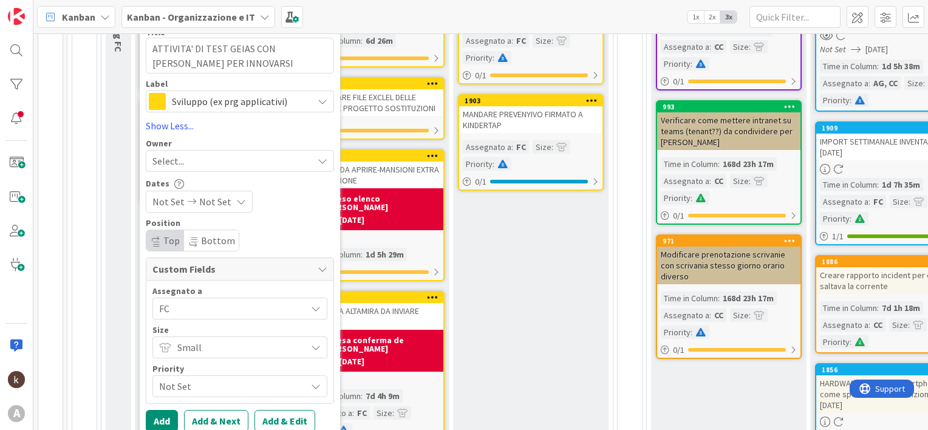
click at [193, 386] on span "Not Set" at bounding box center [229, 386] width 141 height 17
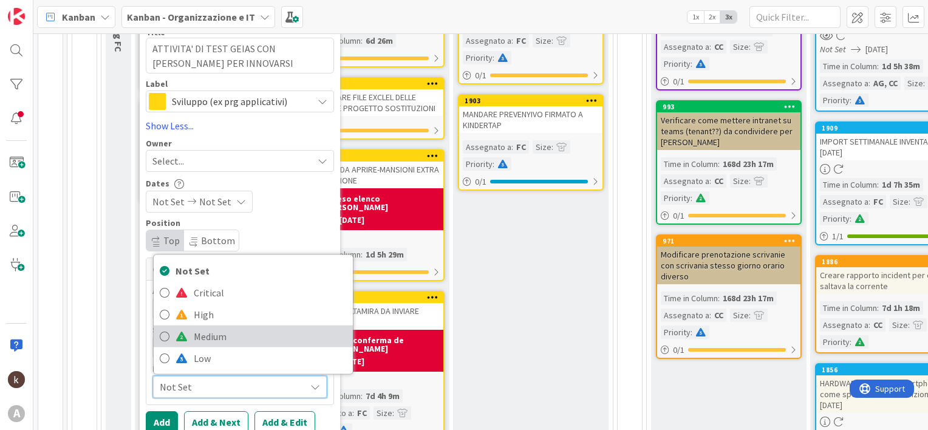
click at [191, 336] on link "Medium" at bounding box center [253, 336] width 199 height 22
type textarea "x"
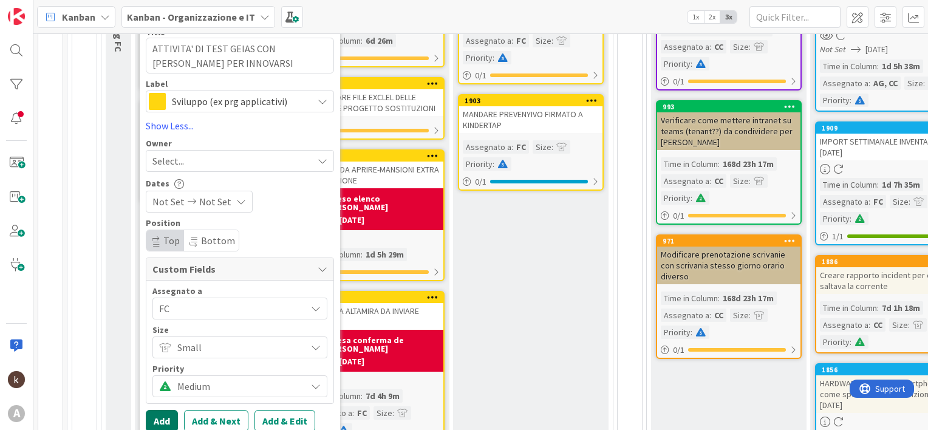
click at [162, 411] on button "Add" at bounding box center [162, 421] width 32 height 22
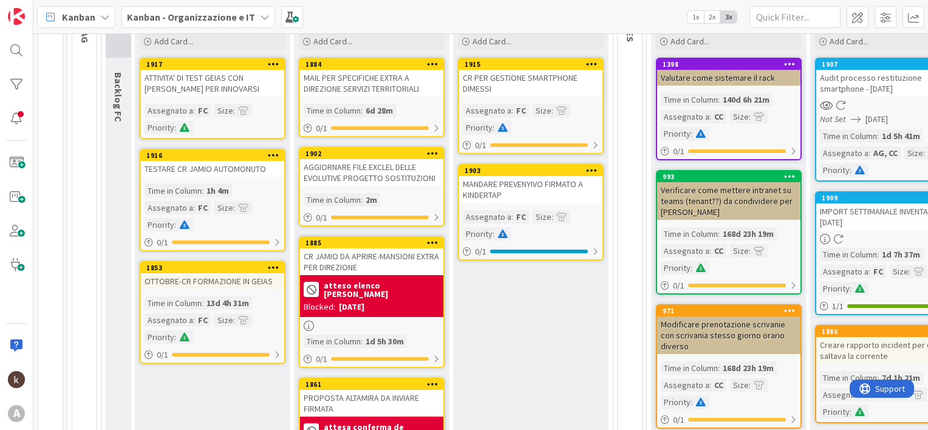
scroll to position [140, 0]
